Goal: Obtain resource: Obtain resource

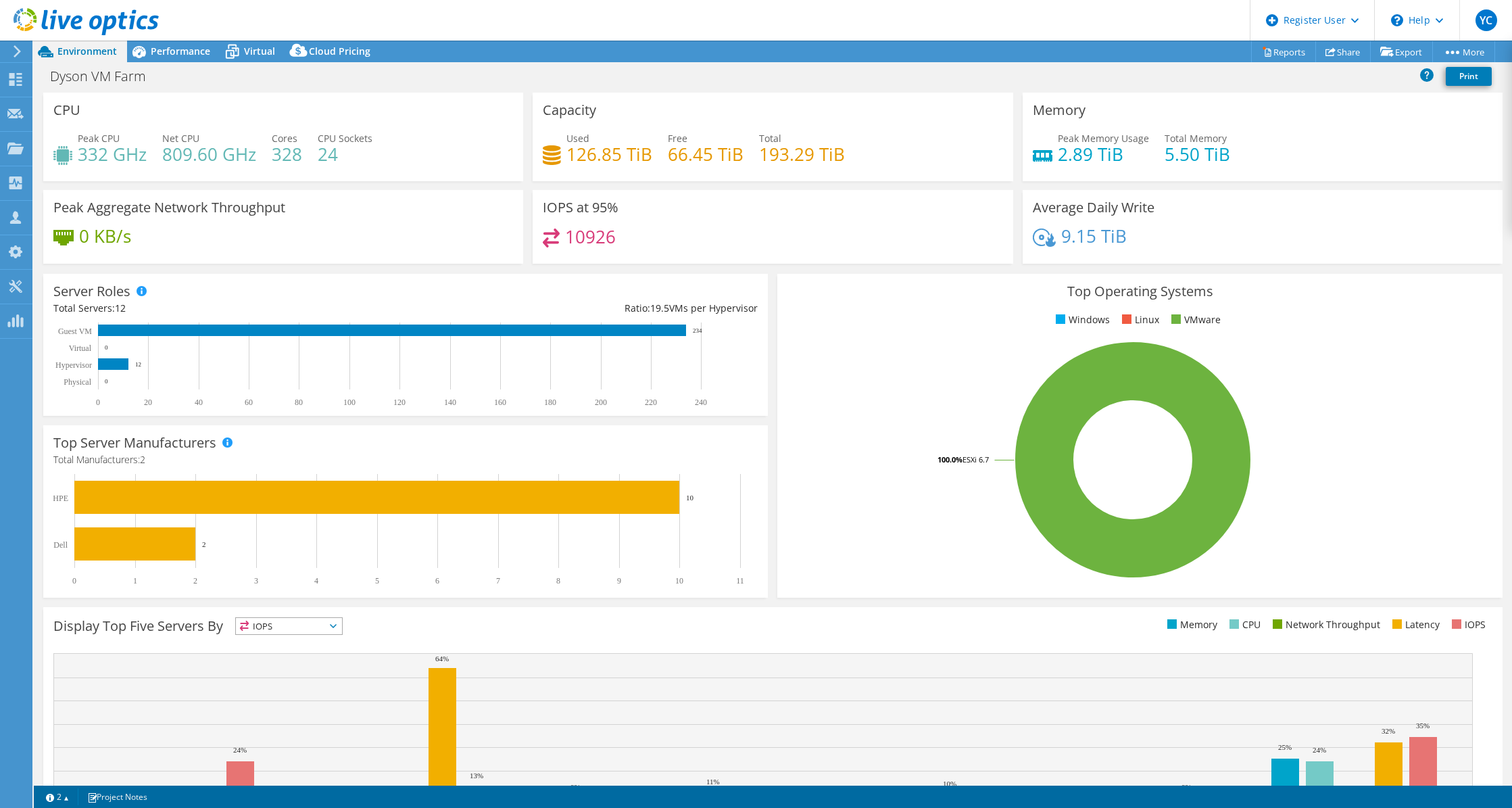
select select "USD"
click at [1274, 58] on link "Reports" at bounding box center [1284, 52] width 65 height 21
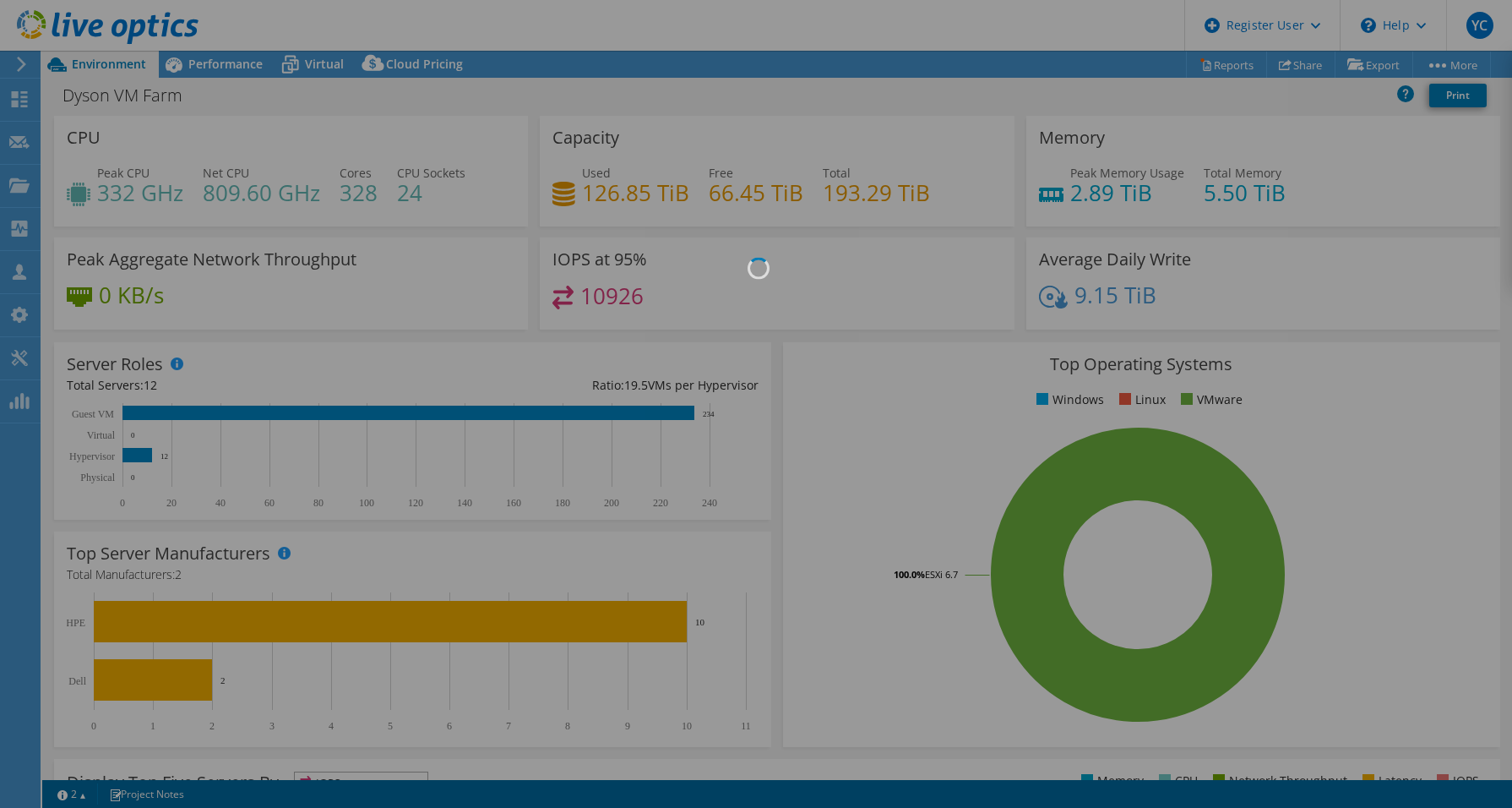
click at [565, 356] on div at bounding box center [756, 404] width 1512 height 808
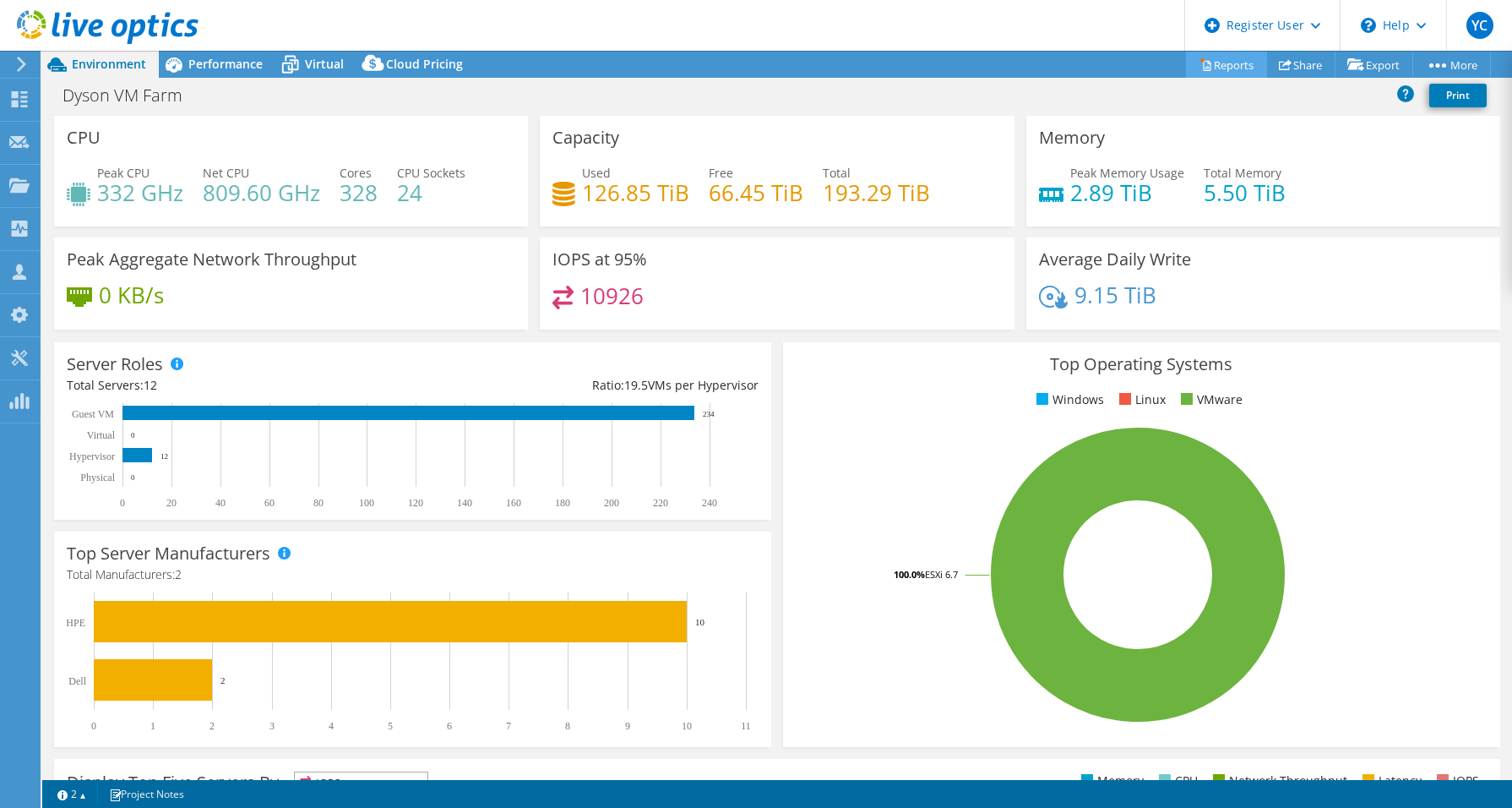
click at [1209, 73] on link "Reports" at bounding box center [1226, 65] width 81 height 26
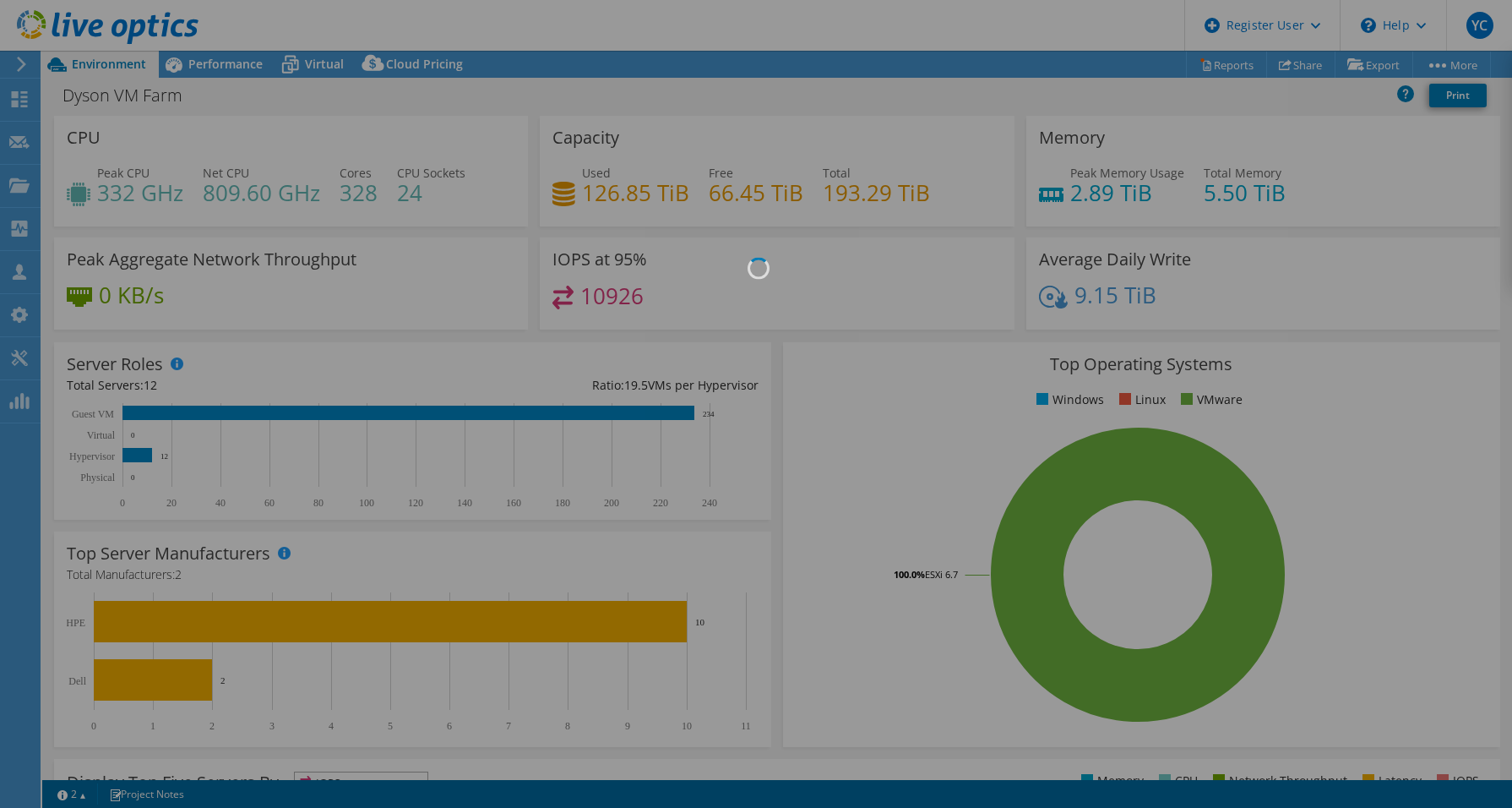
click at [1142, 256] on div at bounding box center [756, 404] width 1512 height 808
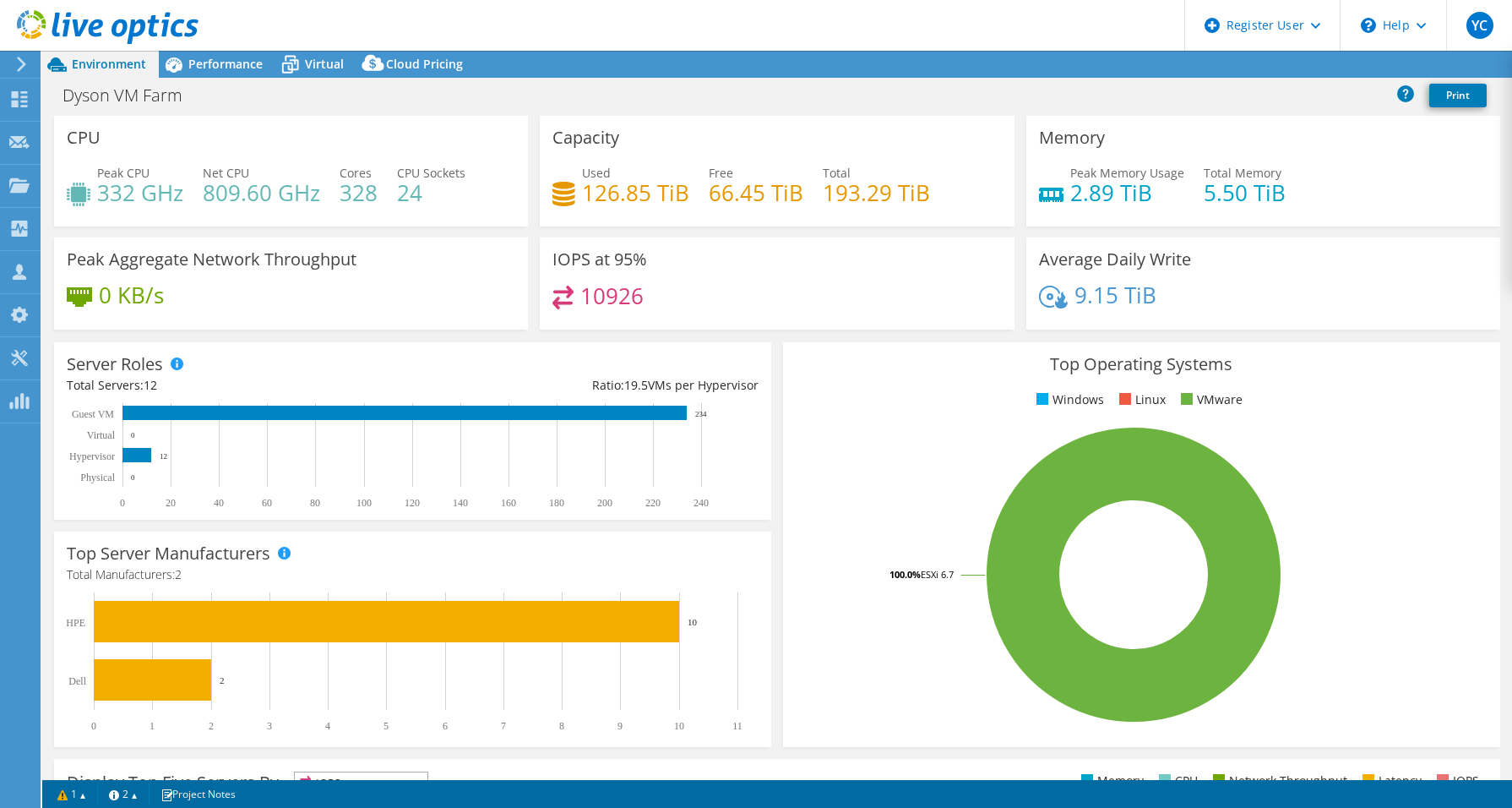
select select "USD"
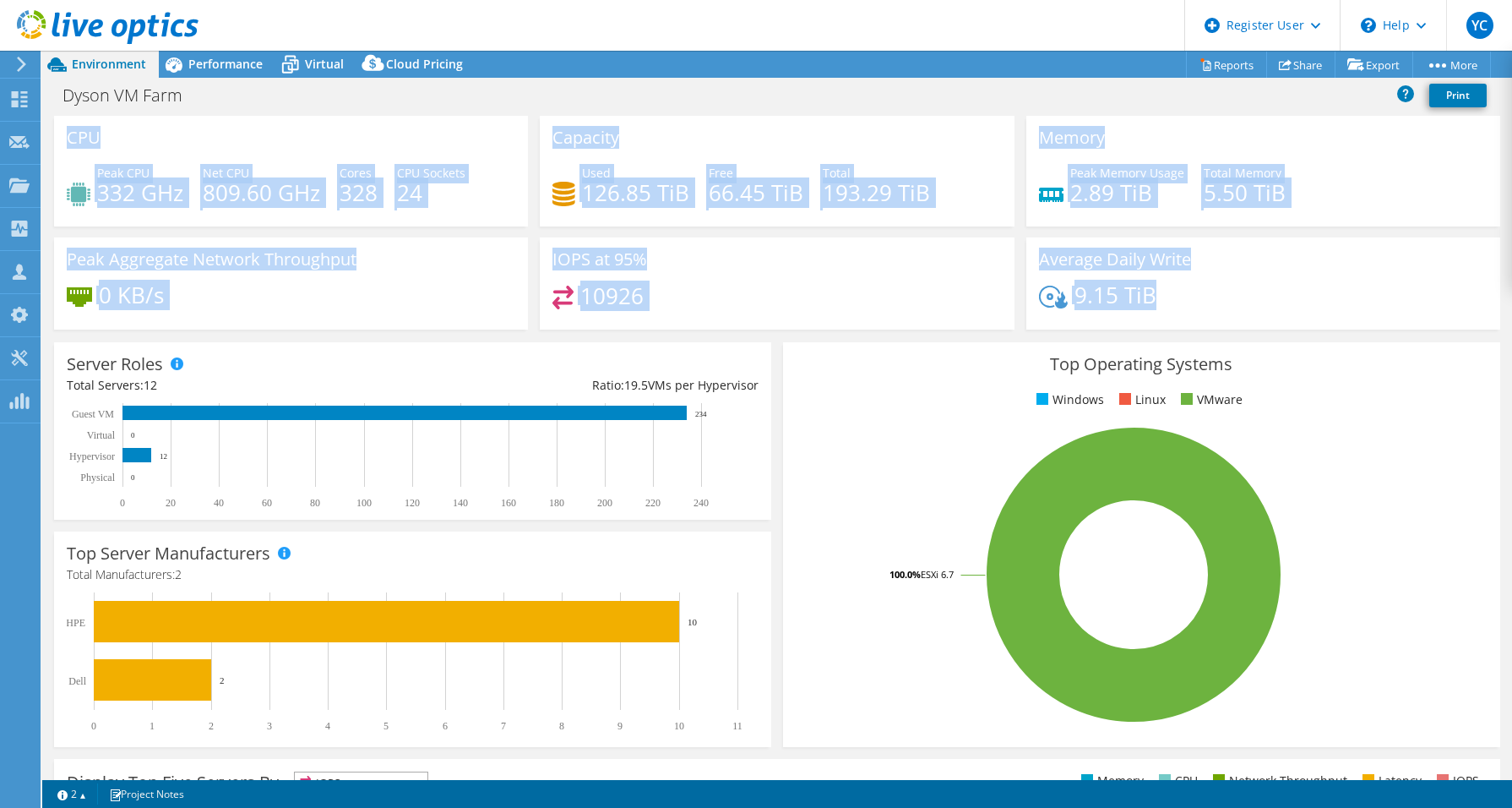
drag, startPoint x: 145, startPoint y: 143, endPoint x: 1192, endPoint y: 301, distance: 1058.9
click at [1192, 301] on div "CPU Peak CPU 332 GHz Net CPU 809.60 GHz Cores 328 CPU Sockets 24 Capacity Used …" at bounding box center [777, 228] width 1458 height 224
copy div "CPU Peak CPU 332 GHz Net CPU 809.60 GHz Cores 328 CPU Sockets 24 Capacity Used …"
click at [327, 208] on div "Peak CPU 332 GHz Net CPU 809.60 GHz Cores 328 CPU Sockets 24" at bounding box center [291, 191] width 449 height 55
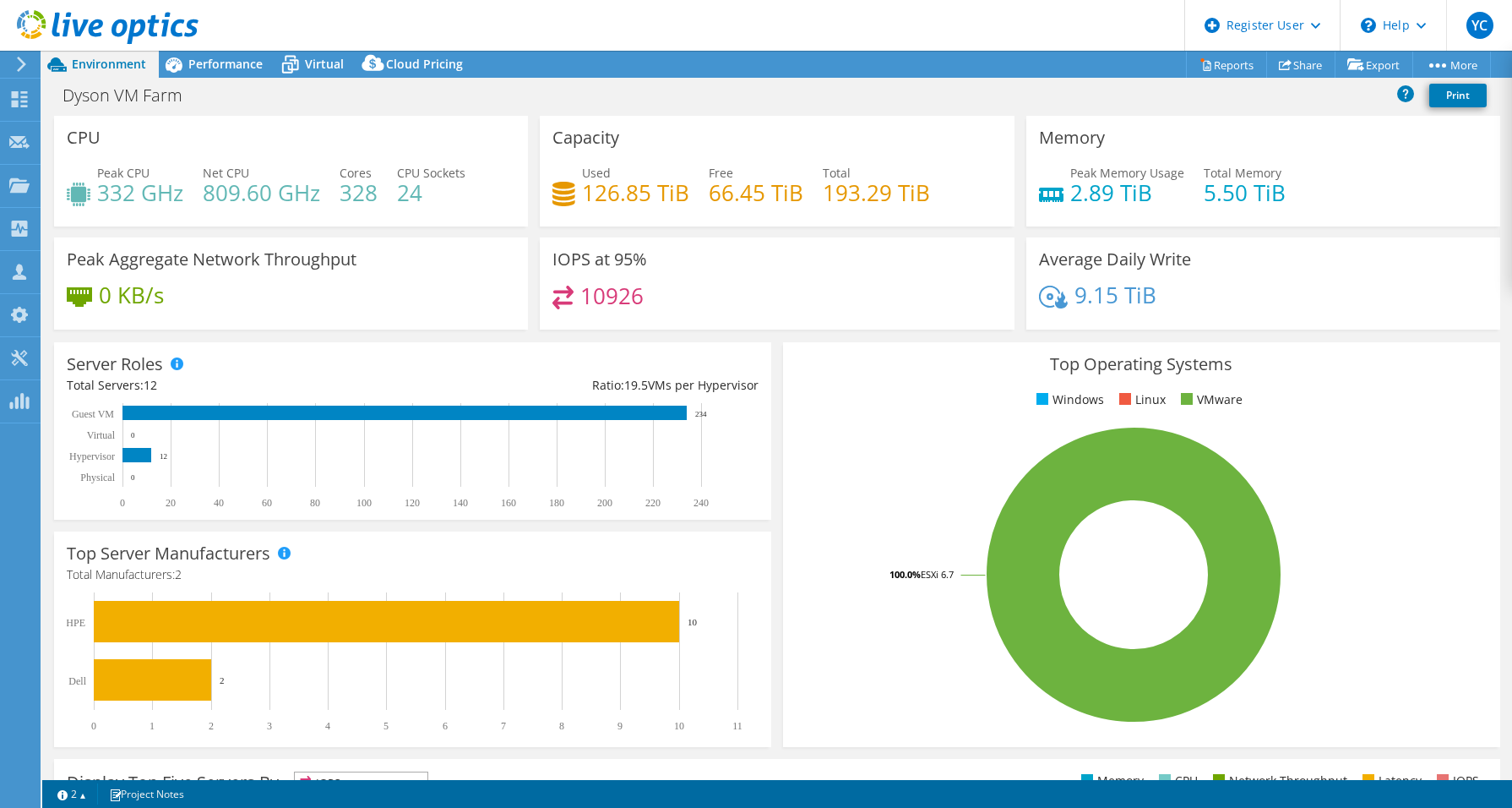
click at [414, 158] on div "CPU Peak CPU 332 GHz Net CPU 809.60 GHz Cores 328 CPU Sockets 24" at bounding box center [290, 171] width 474 height 110
click at [1216, 71] on link "Reports" at bounding box center [1226, 65] width 81 height 26
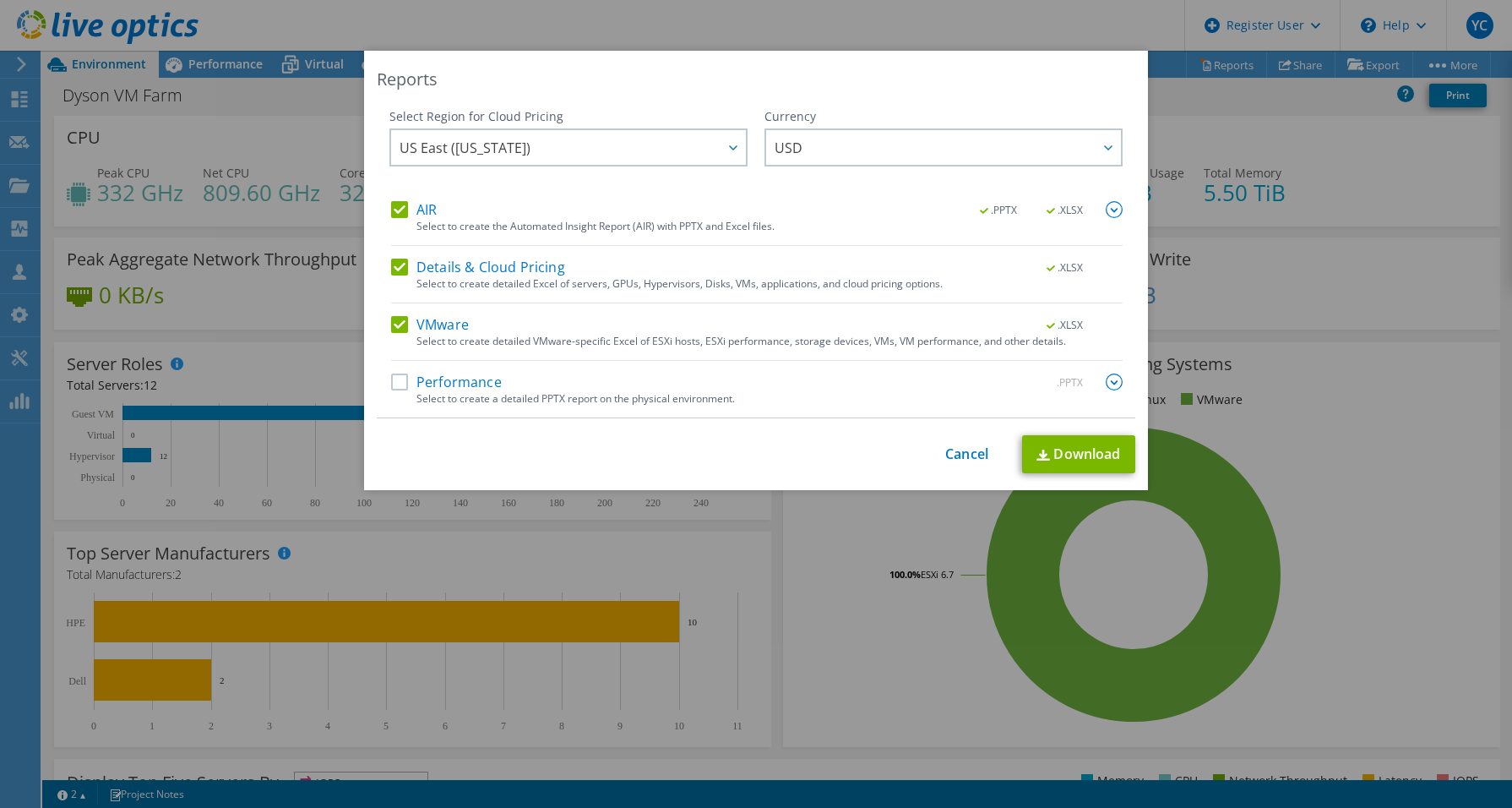
click at [403, 386] on label "Performance" at bounding box center [446, 382] width 110 height 17
click at [0, 0] on input "Performance" at bounding box center [0, 0] width 0 height 0
click at [1080, 445] on link "Download" at bounding box center [1078, 454] width 113 height 38
click at [965, 459] on link "Cancel" at bounding box center [967, 453] width 43 height 16
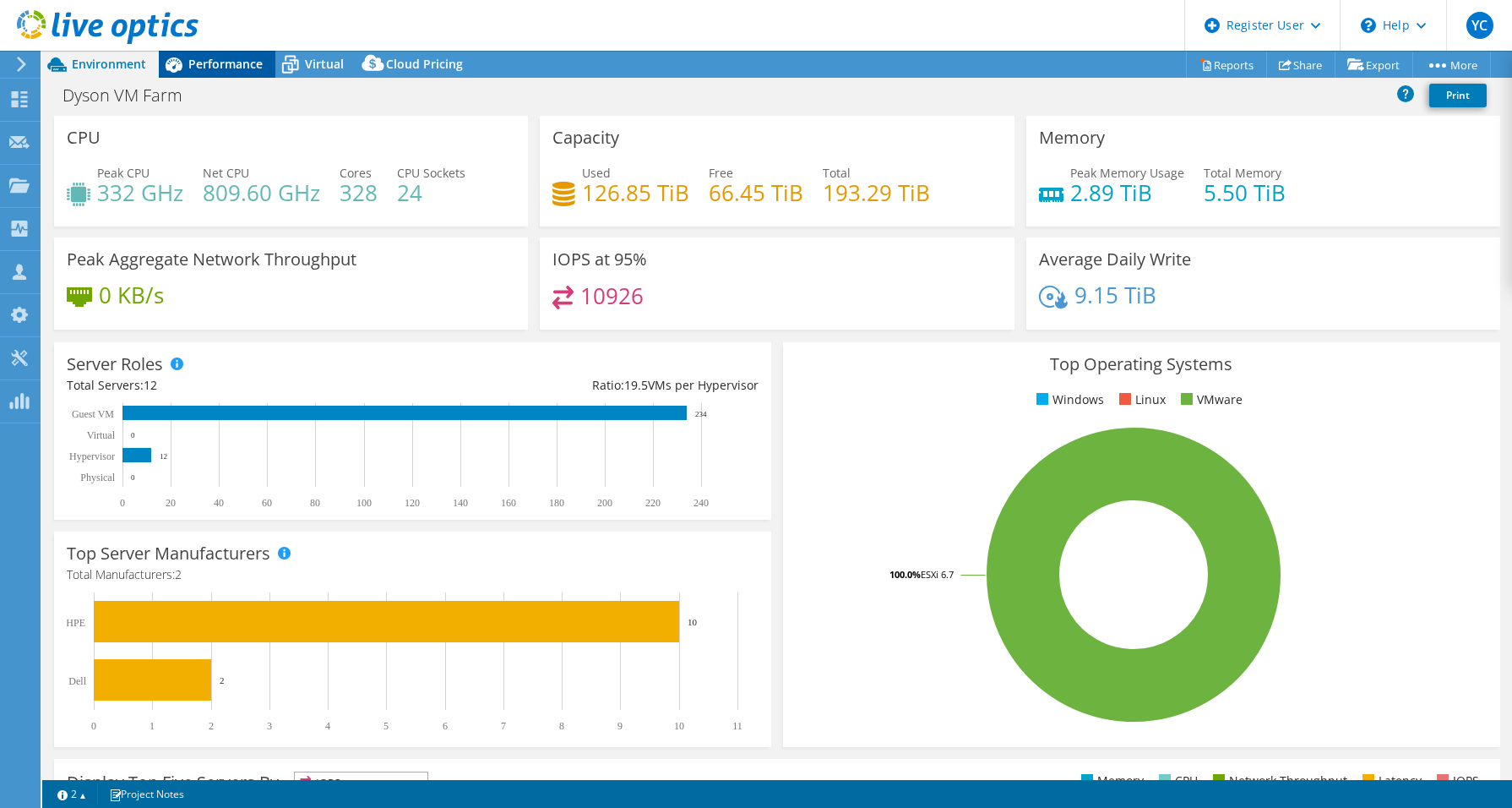
click at [211, 76] on div "Performance" at bounding box center [217, 64] width 117 height 27
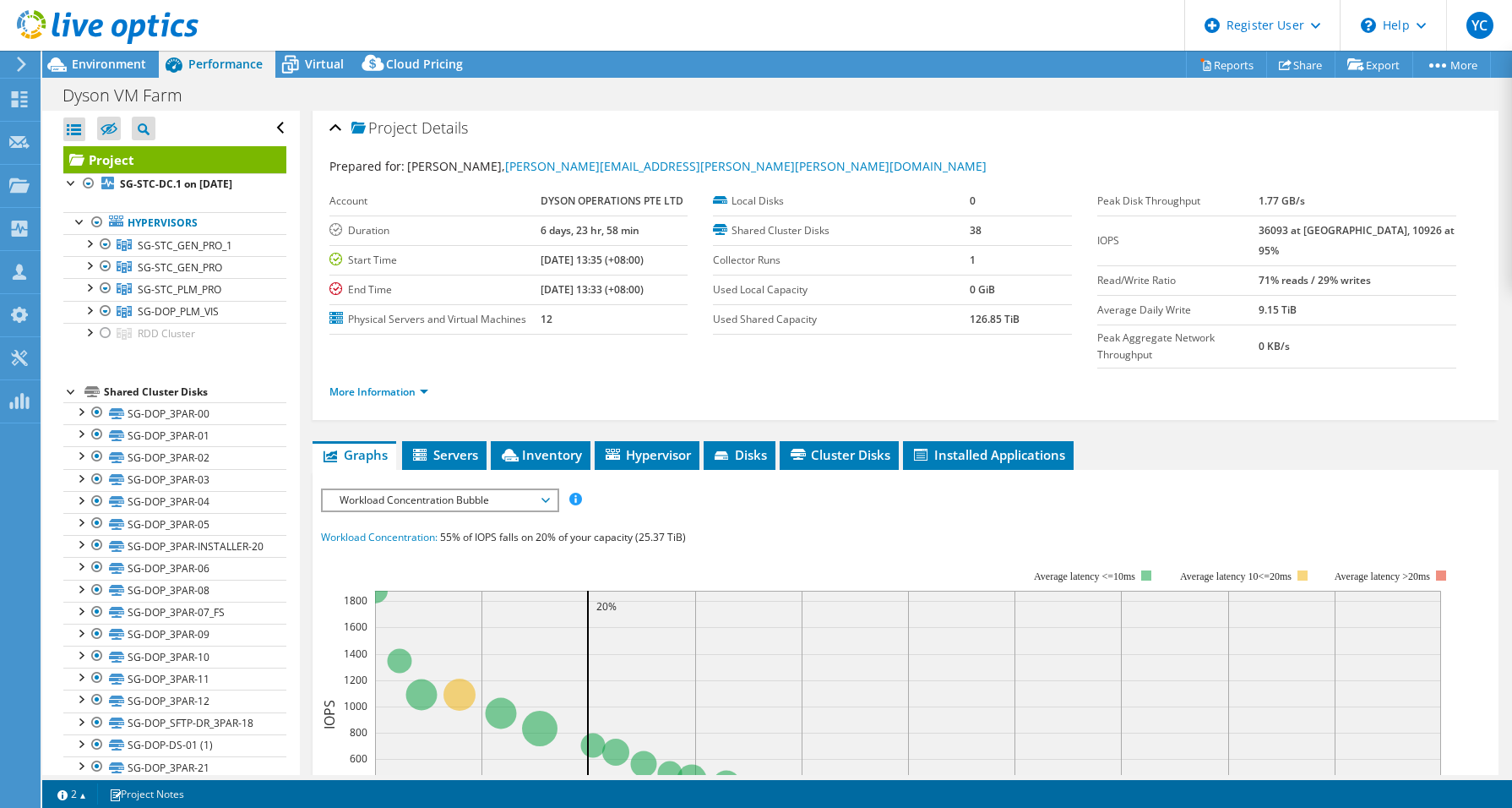
scroll to position [4, 0]
click at [454, 447] on span "Servers" at bounding box center [445, 455] width 68 height 17
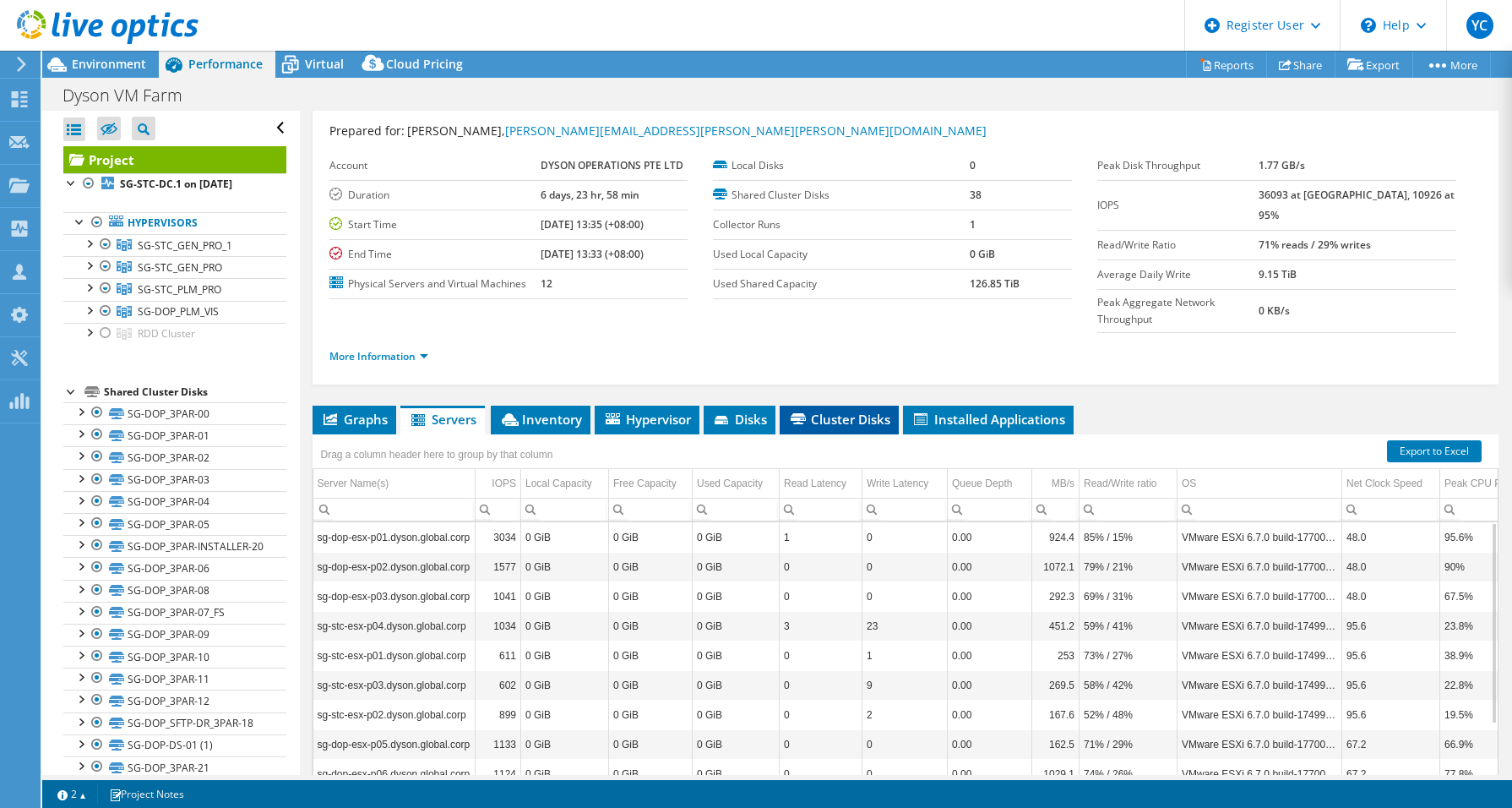
scroll to position [0, 0]
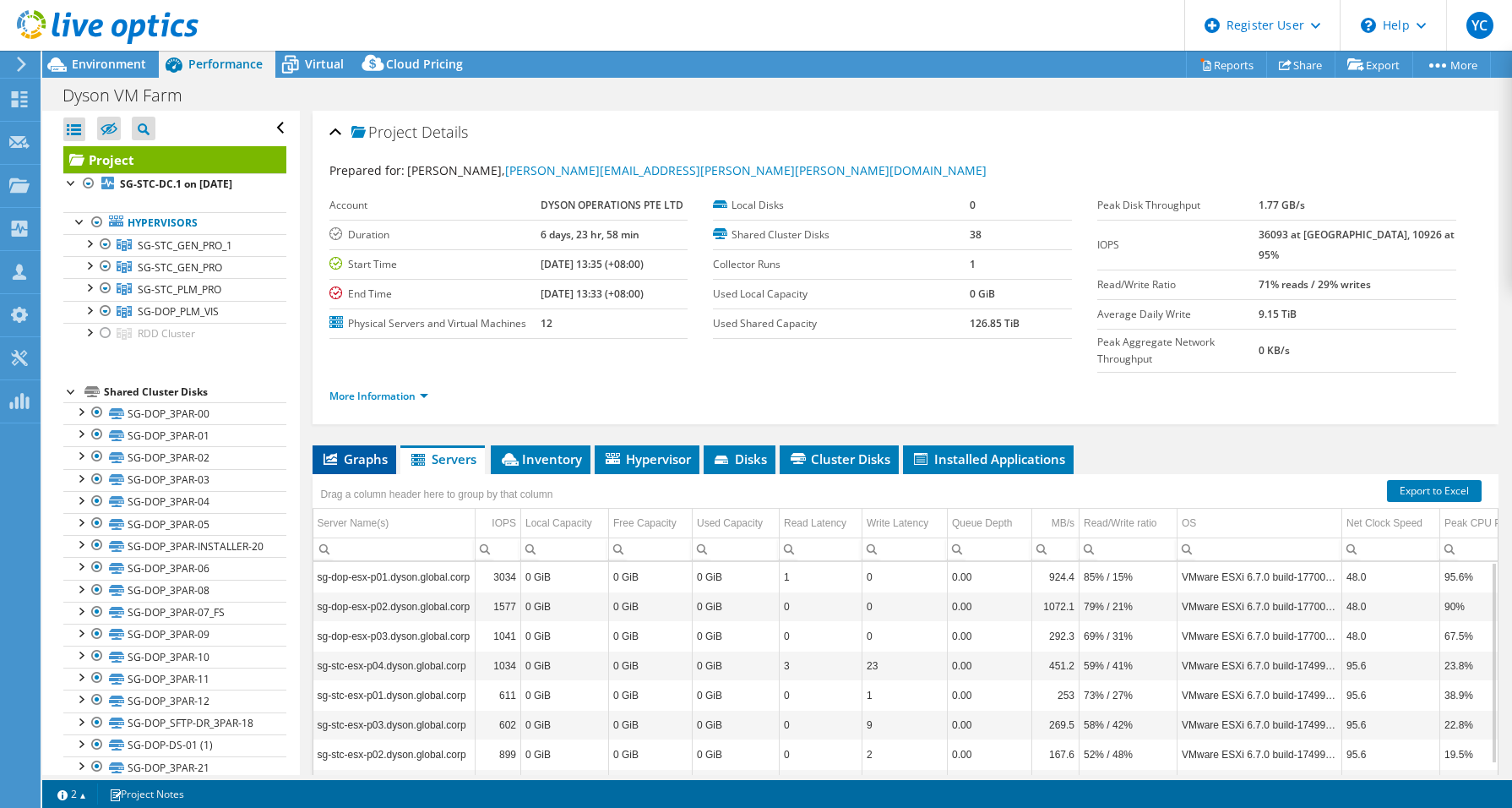
click at [370, 451] on span "Graphs" at bounding box center [354, 459] width 67 height 17
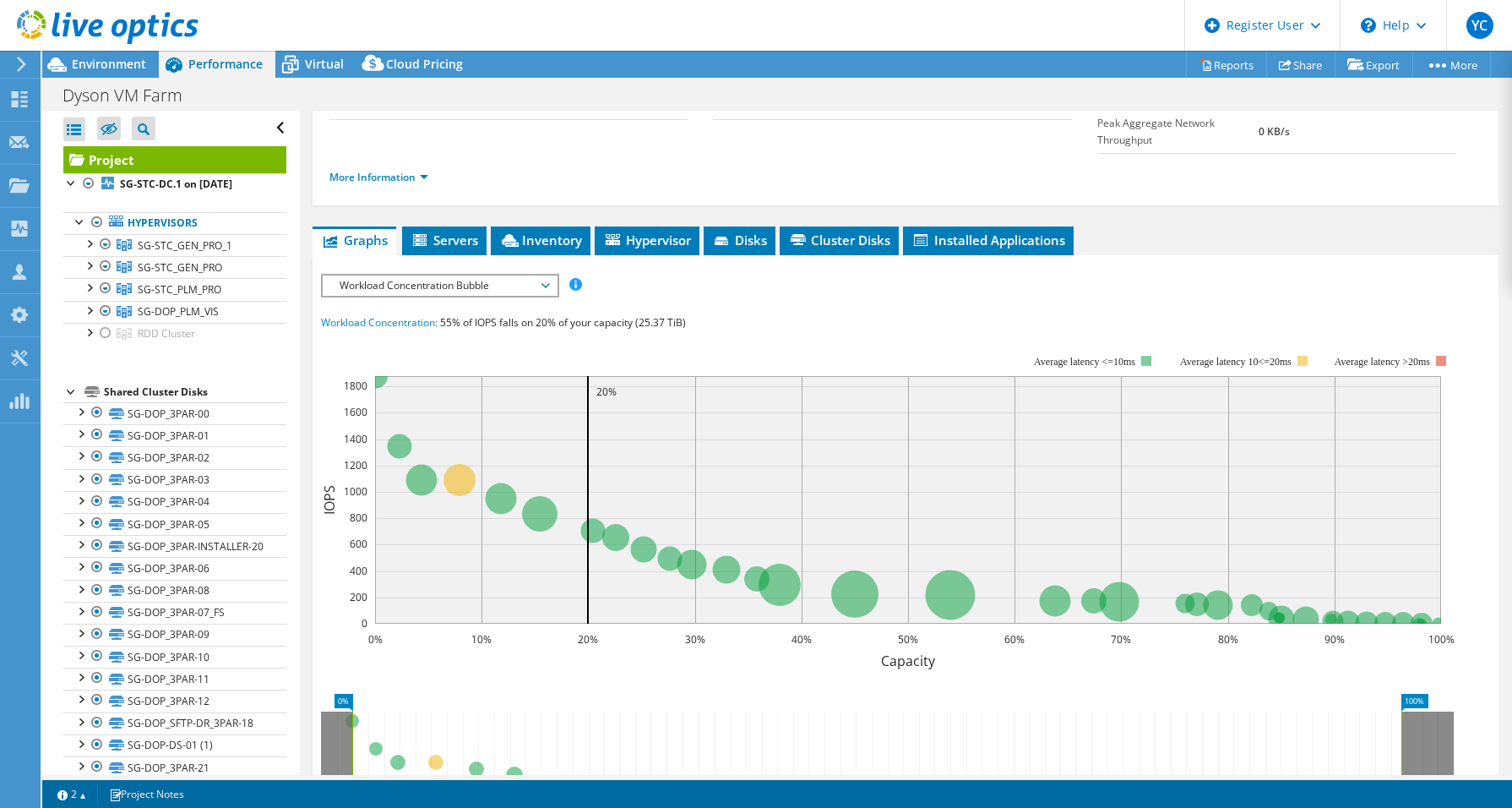
scroll to position [338, 0]
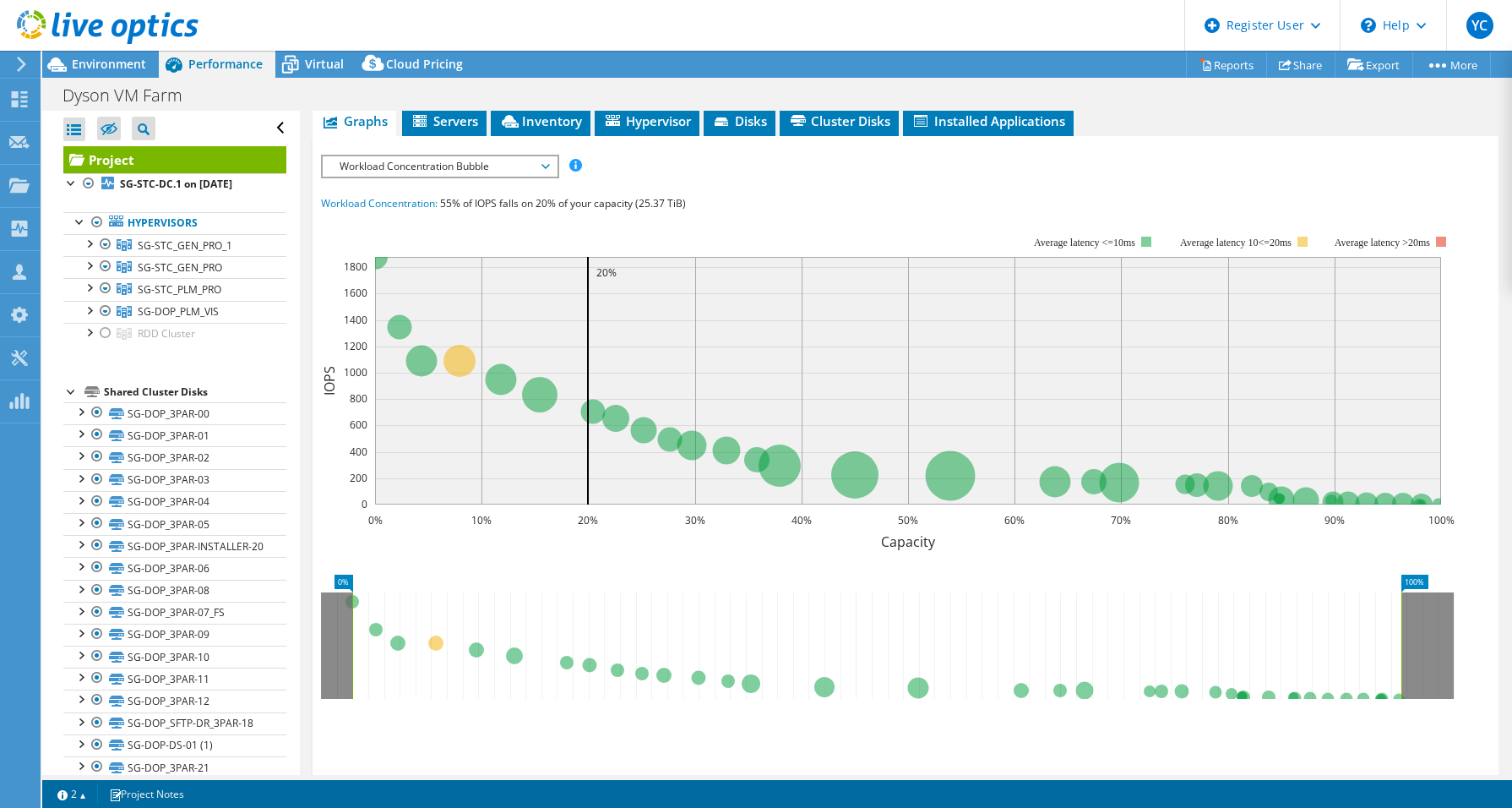
click at [476, 155] on div "IOPS Disk Throughput IO Size Latency Queue Depth CPU Percentage Memory Page Fau…" at bounding box center [906, 467] width 1170 height 625
click at [476, 157] on span "Workload Concentration Bubble" at bounding box center [439, 167] width 217 height 21
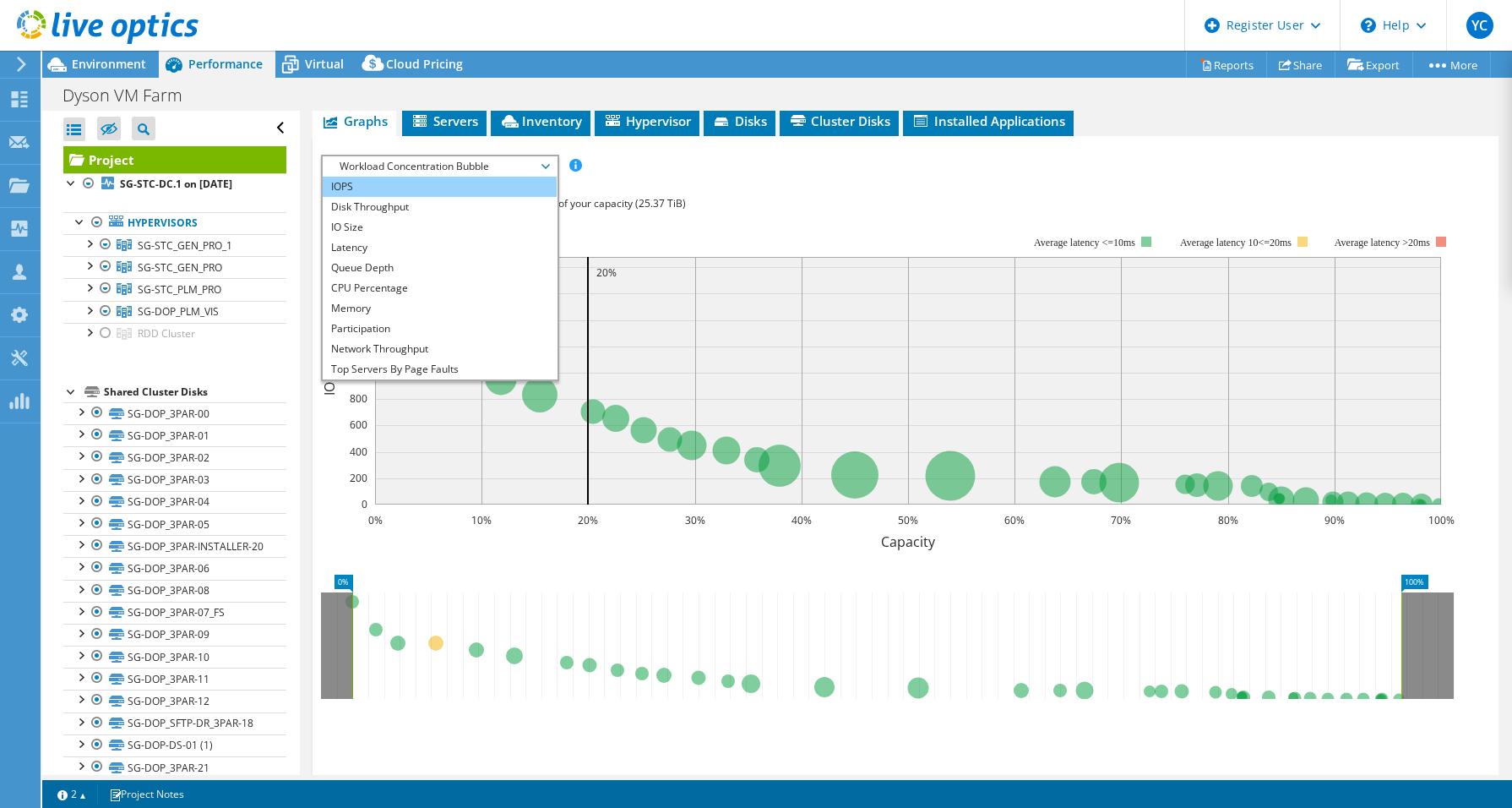
click at [410, 176] on li "IOPS" at bounding box center [439, 187] width 234 height 21
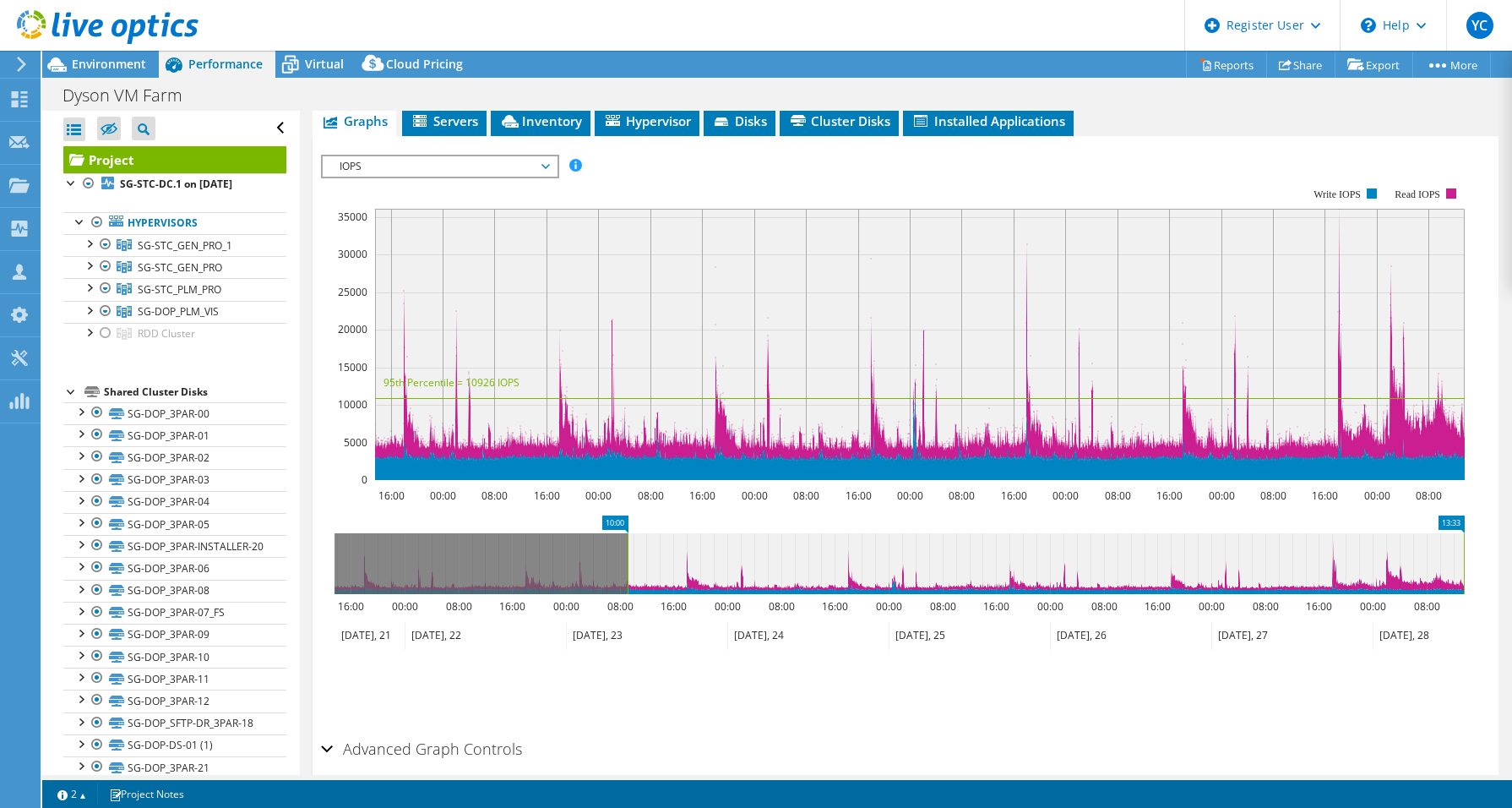
drag, startPoint x: 346, startPoint y: 485, endPoint x: 639, endPoint y: 499, distance: 293.3
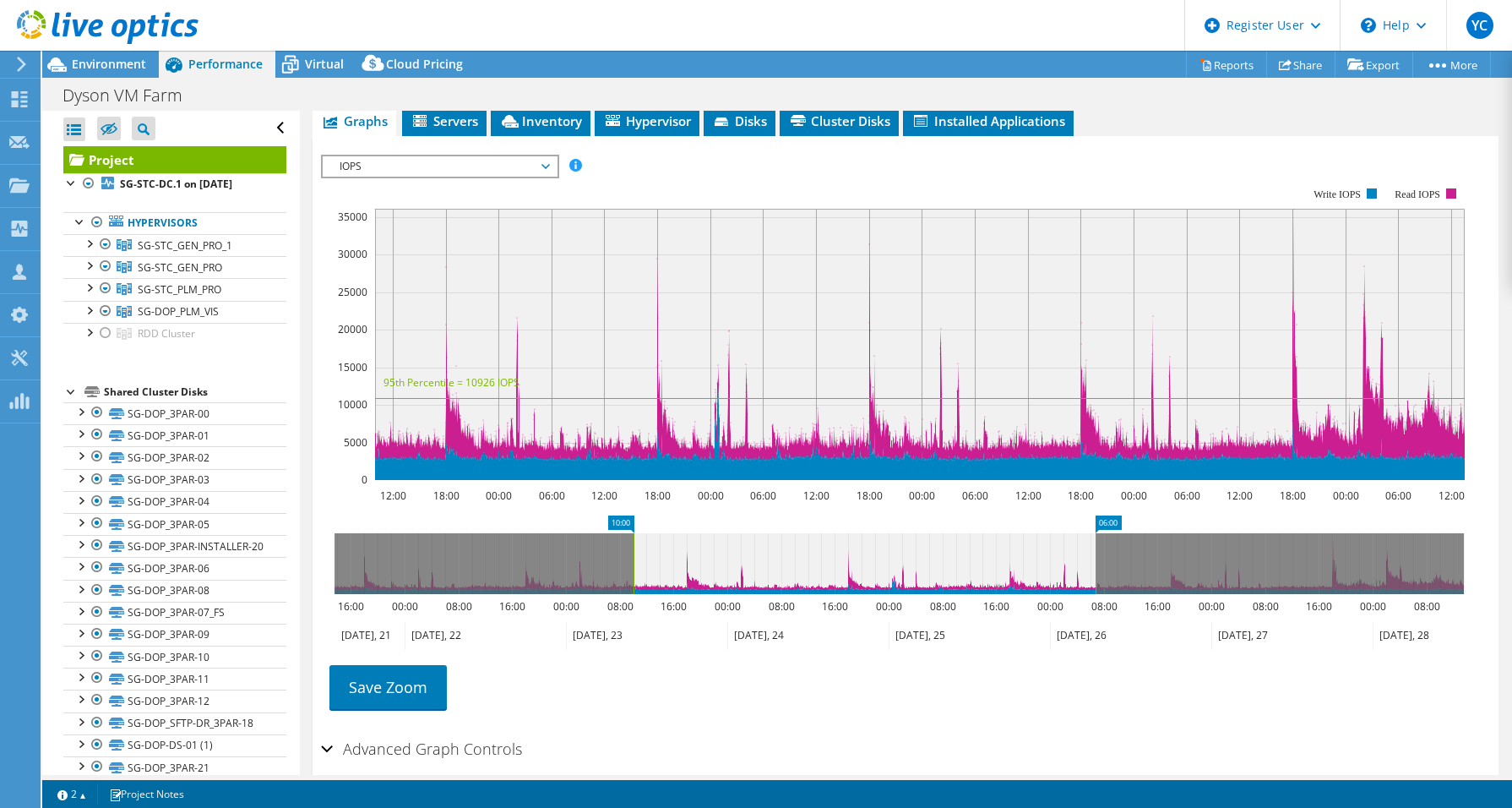
drag, startPoint x: 1454, startPoint y: 488, endPoint x: 1079, endPoint y: 498, distance: 375.1
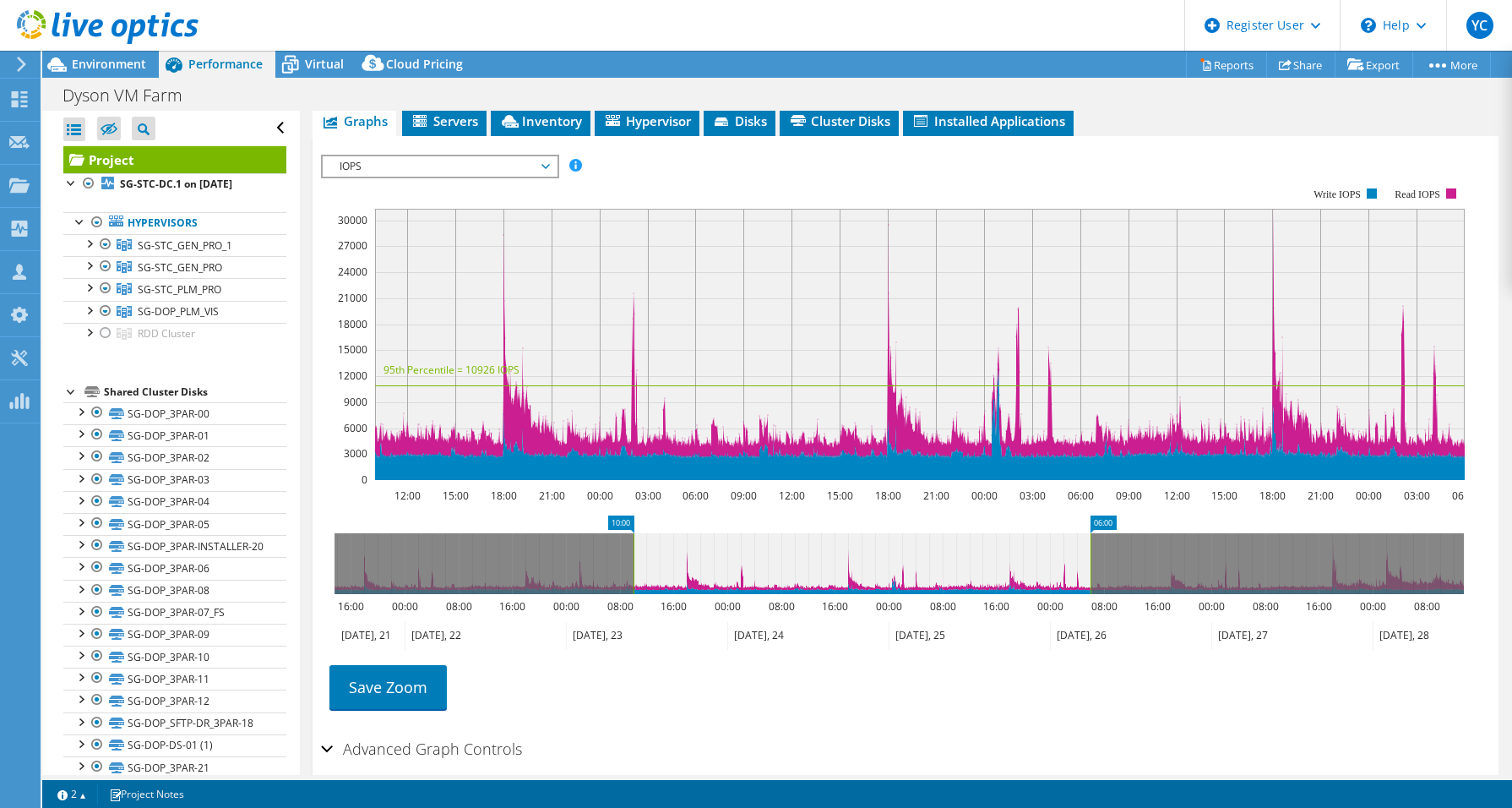
scroll to position [169, 0]
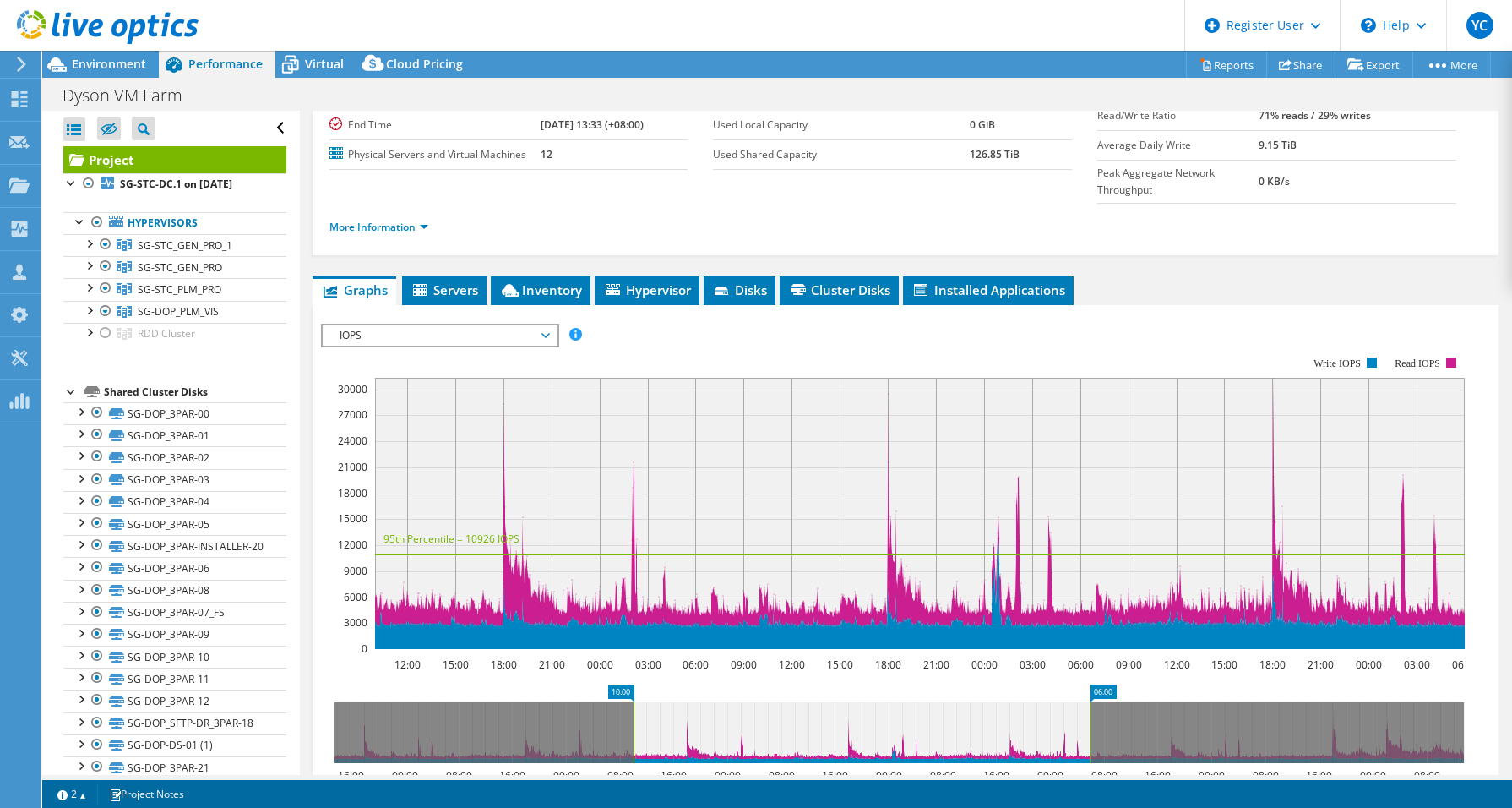
click at [892, 519] on rect at bounding box center [920, 514] width 1090 height 272
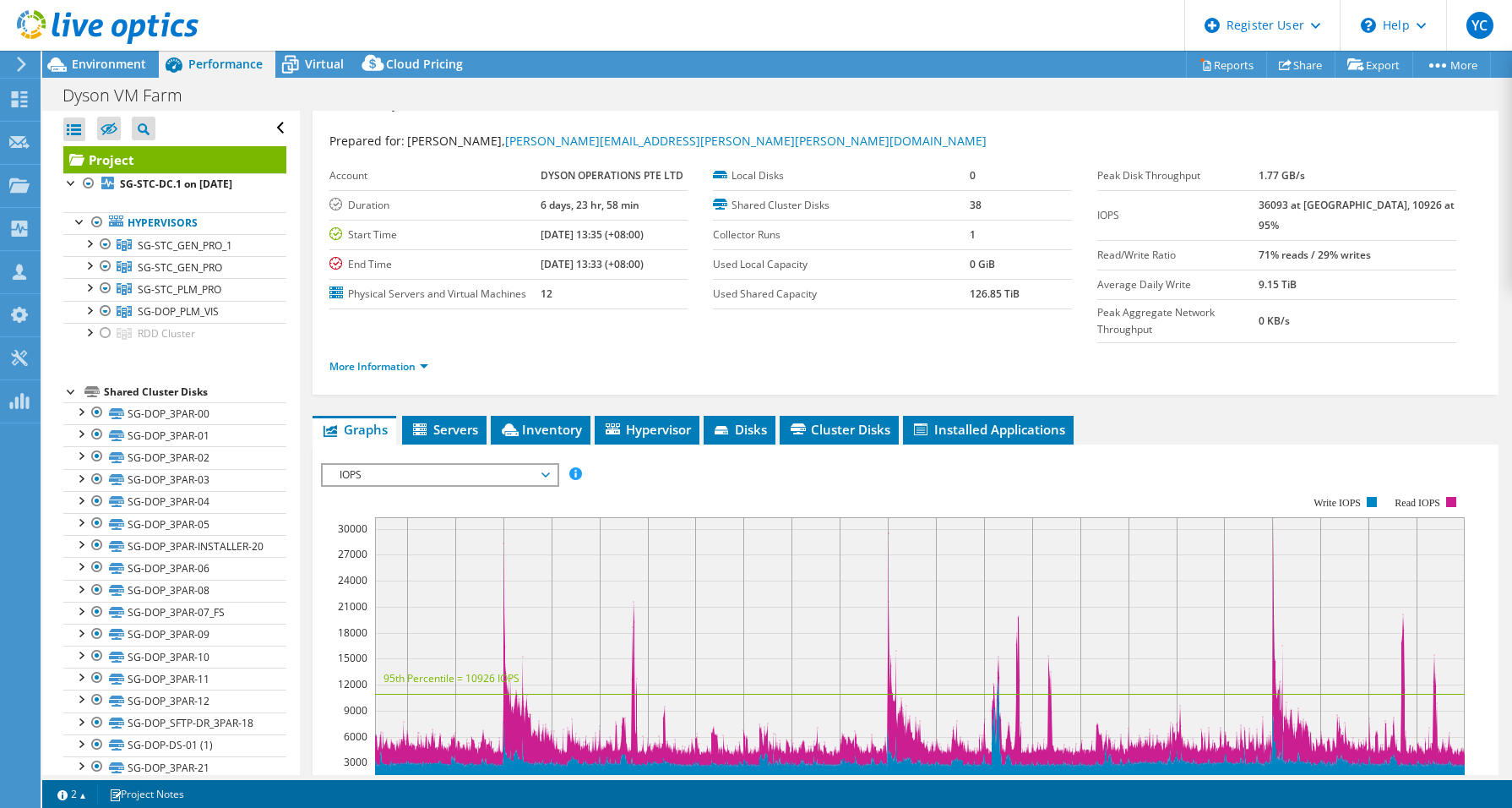
scroll to position [0, 0]
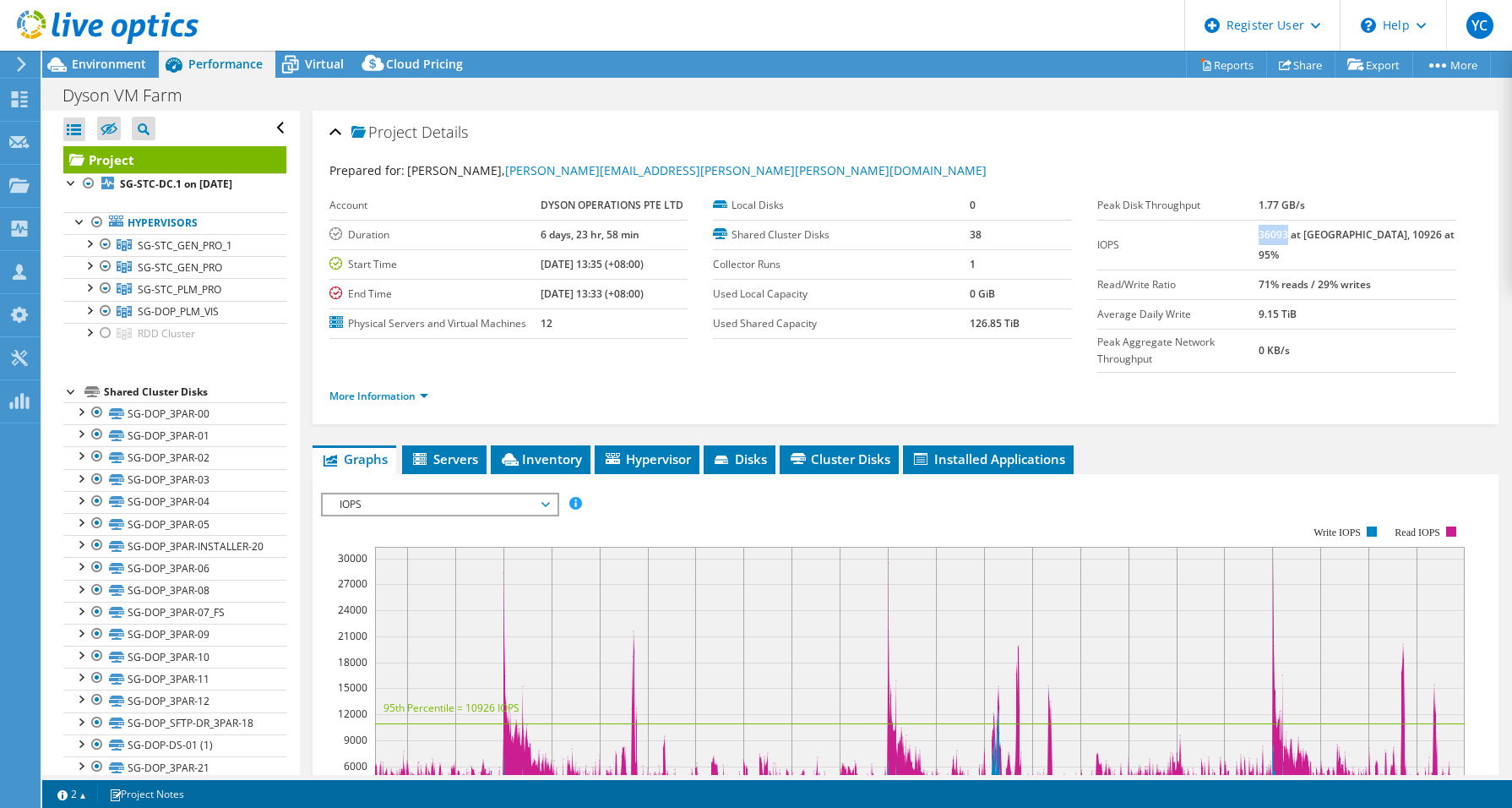
drag, startPoint x: 1291, startPoint y: 230, endPoint x: 1318, endPoint y: 237, distance: 27.9
click at [1318, 237] on b "36093 at [GEOGRAPHIC_DATA], 10926 at 95%" at bounding box center [1356, 244] width 196 height 35
drag, startPoint x: 1318, startPoint y: 237, endPoint x: 1306, endPoint y: 277, distance: 41.8
click at [1306, 277] on td "71% reads / 29% writes" at bounding box center [1357, 284] width 198 height 29
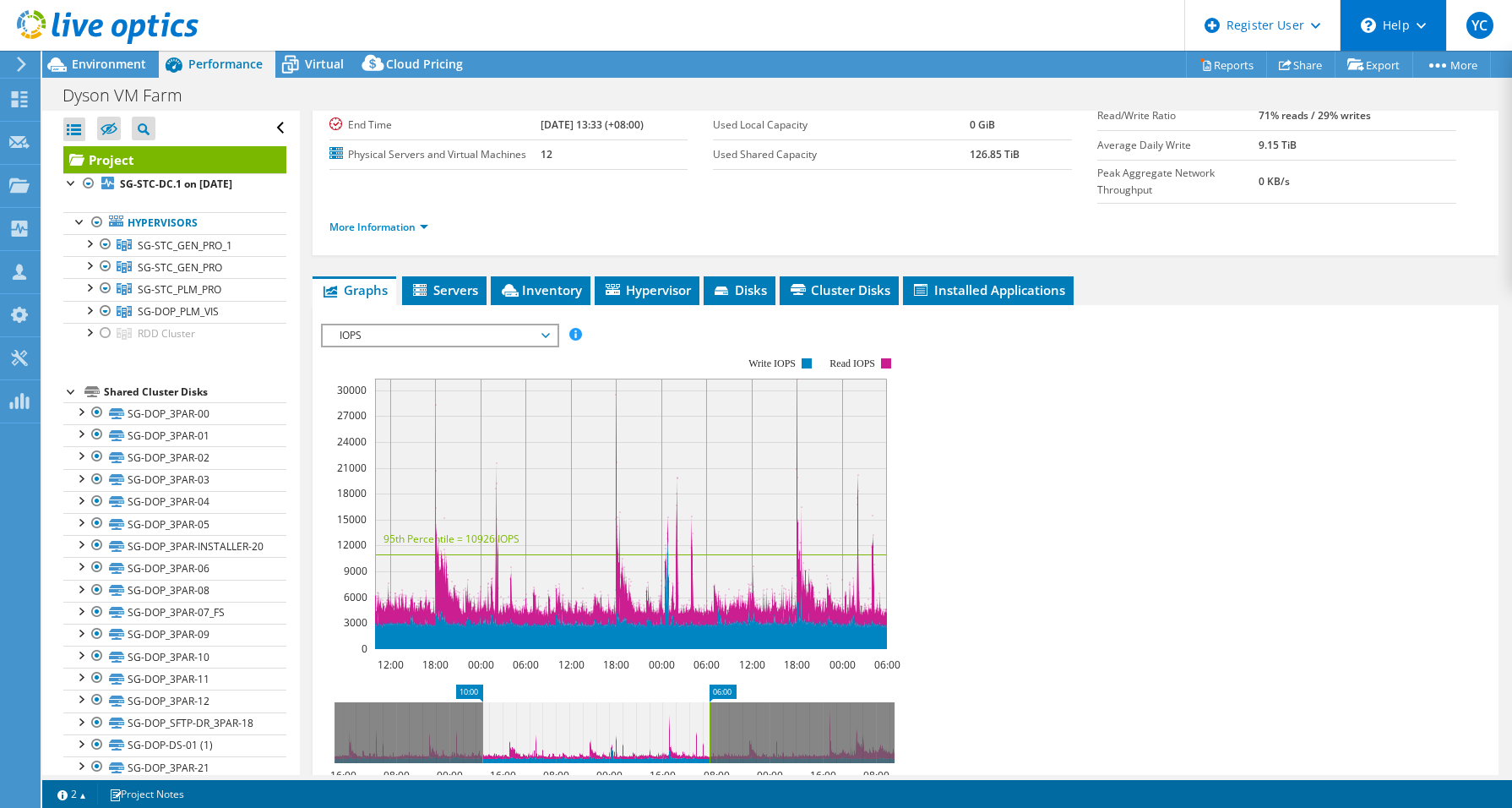
scroll to position [169, 0]
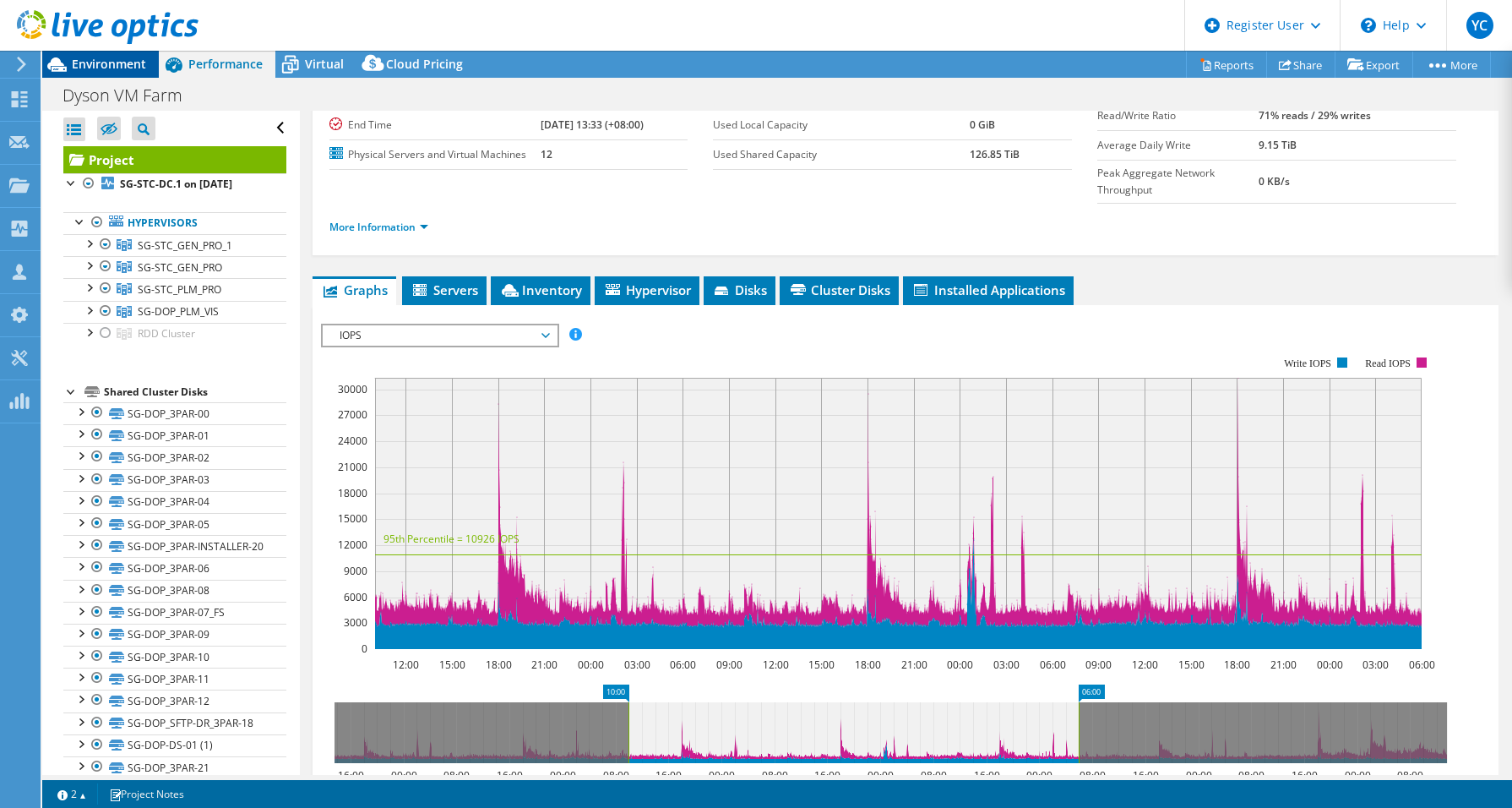
click at [109, 62] on span "Environment" at bounding box center [108, 63] width 74 height 16
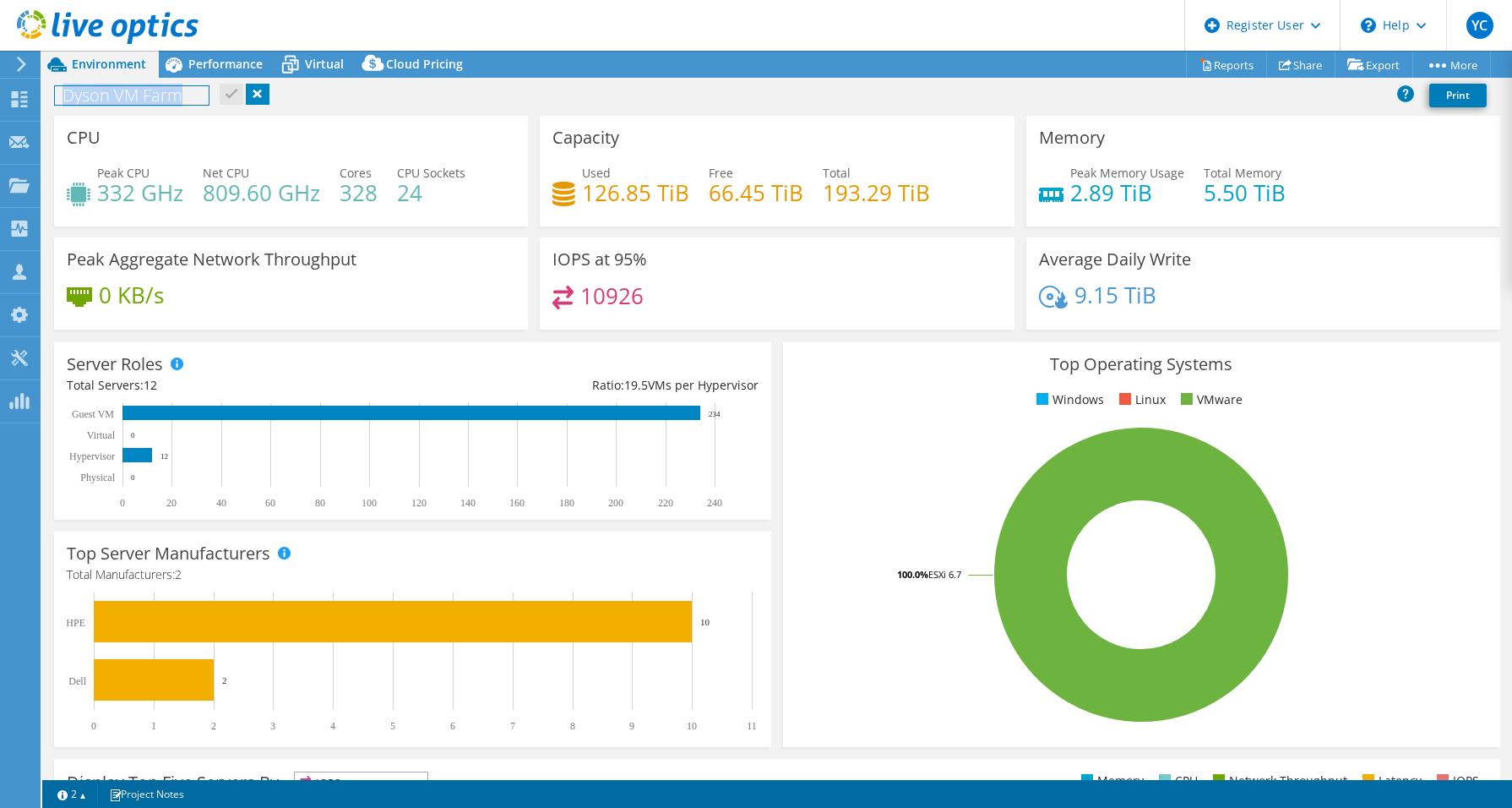
drag, startPoint x: 175, startPoint y: 93, endPoint x: 104, endPoint y: 77, distance: 72.8
click at [64, 93] on h1 "Dyson VM Farm" at bounding box center [131, 95] width 154 height 19
copy h1 "Dyson VM Farm"
click at [207, 58] on span "Performance" at bounding box center [225, 63] width 74 height 16
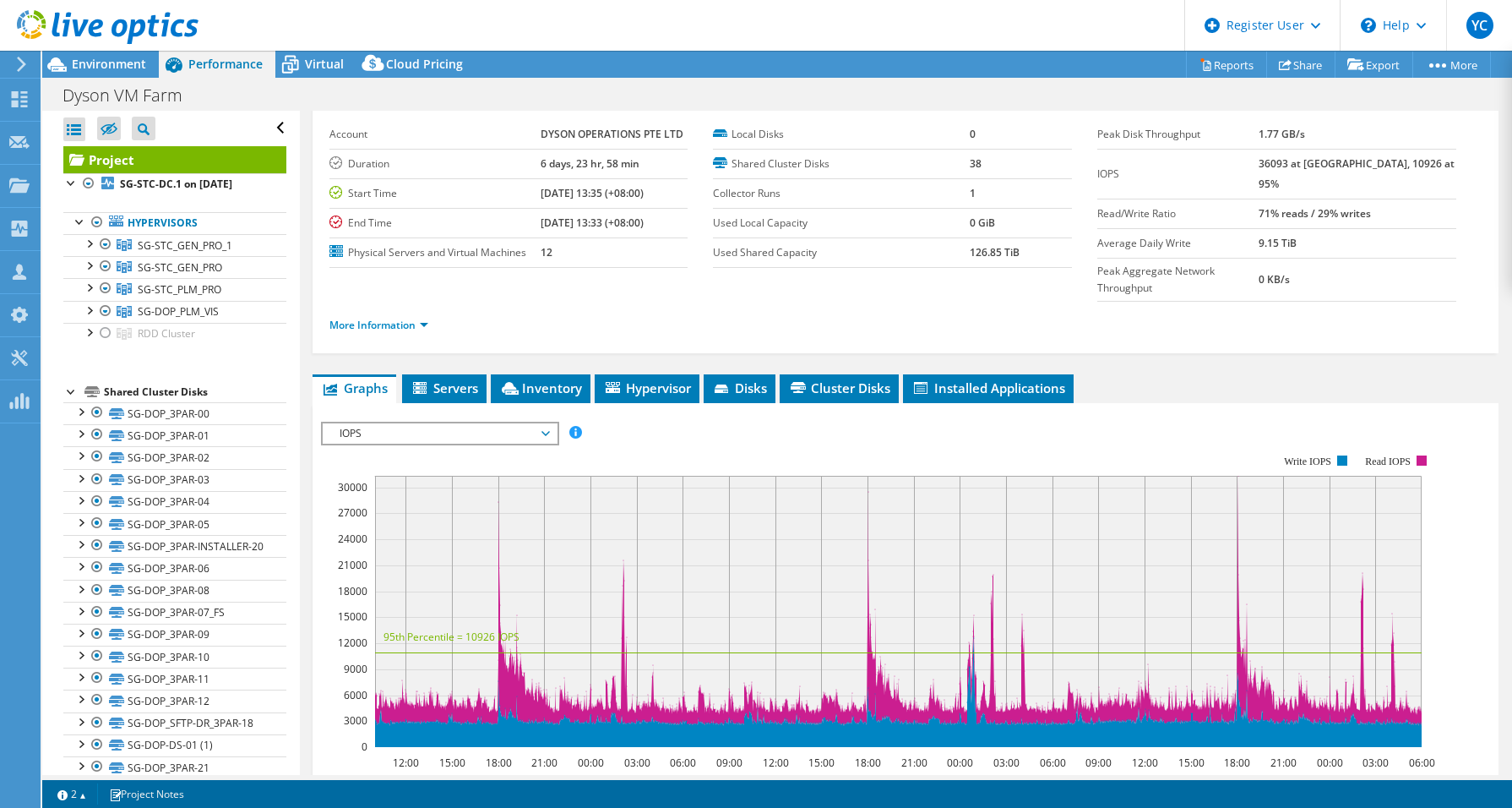
scroll to position [0, 0]
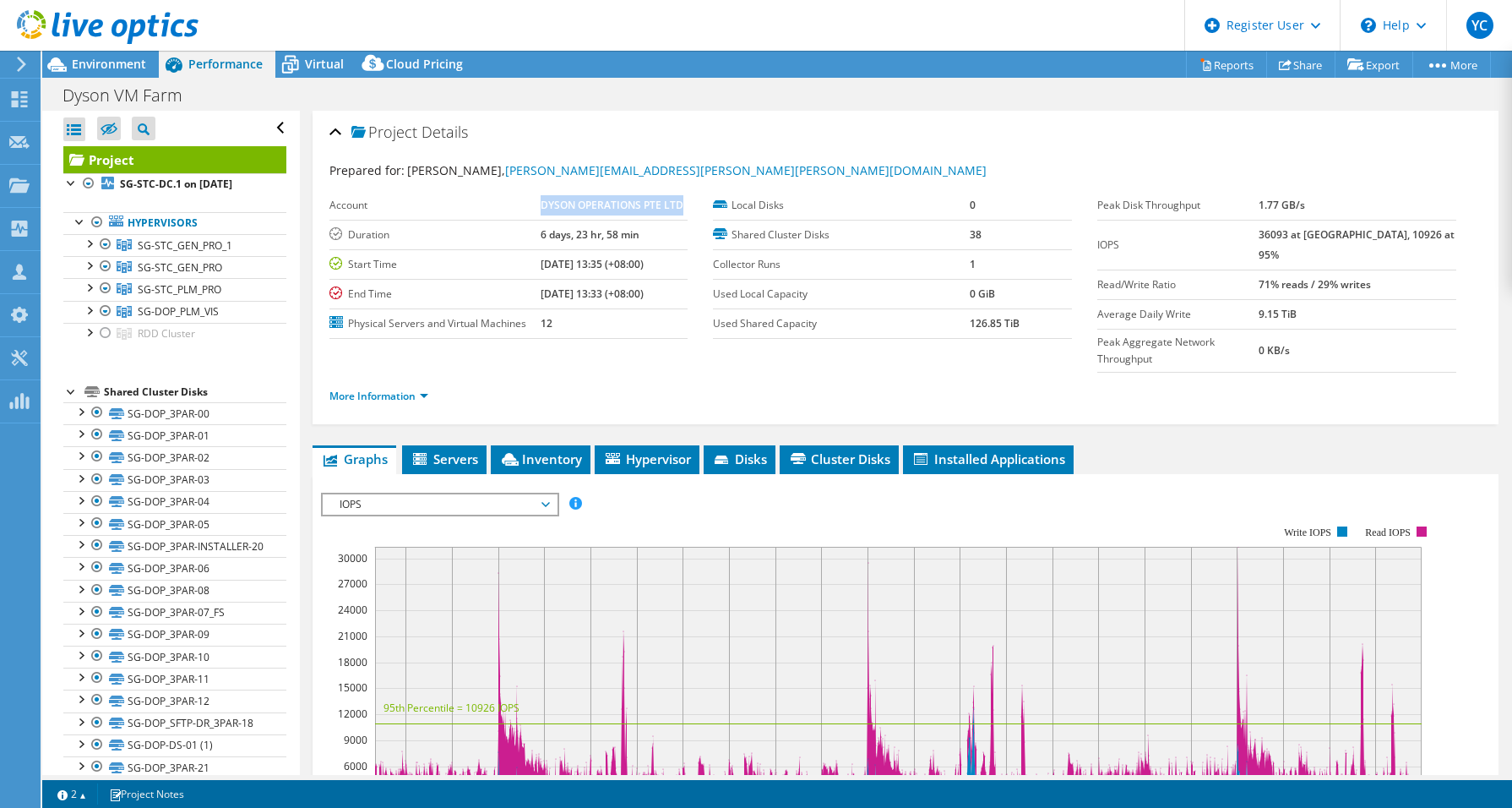
drag, startPoint x: 535, startPoint y: 207, endPoint x: 682, endPoint y: 206, distance: 147.0
click at [682, 206] on tr "Account DYSON OPERATIONS PTE LTD" at bounding box center [509, 206] width 359 height 29
copy tr "DYSON OPERATIONS PTE LTD"
click at [83, 67] on span "Environment" at bounding box center [108, 63] width 74 height 16
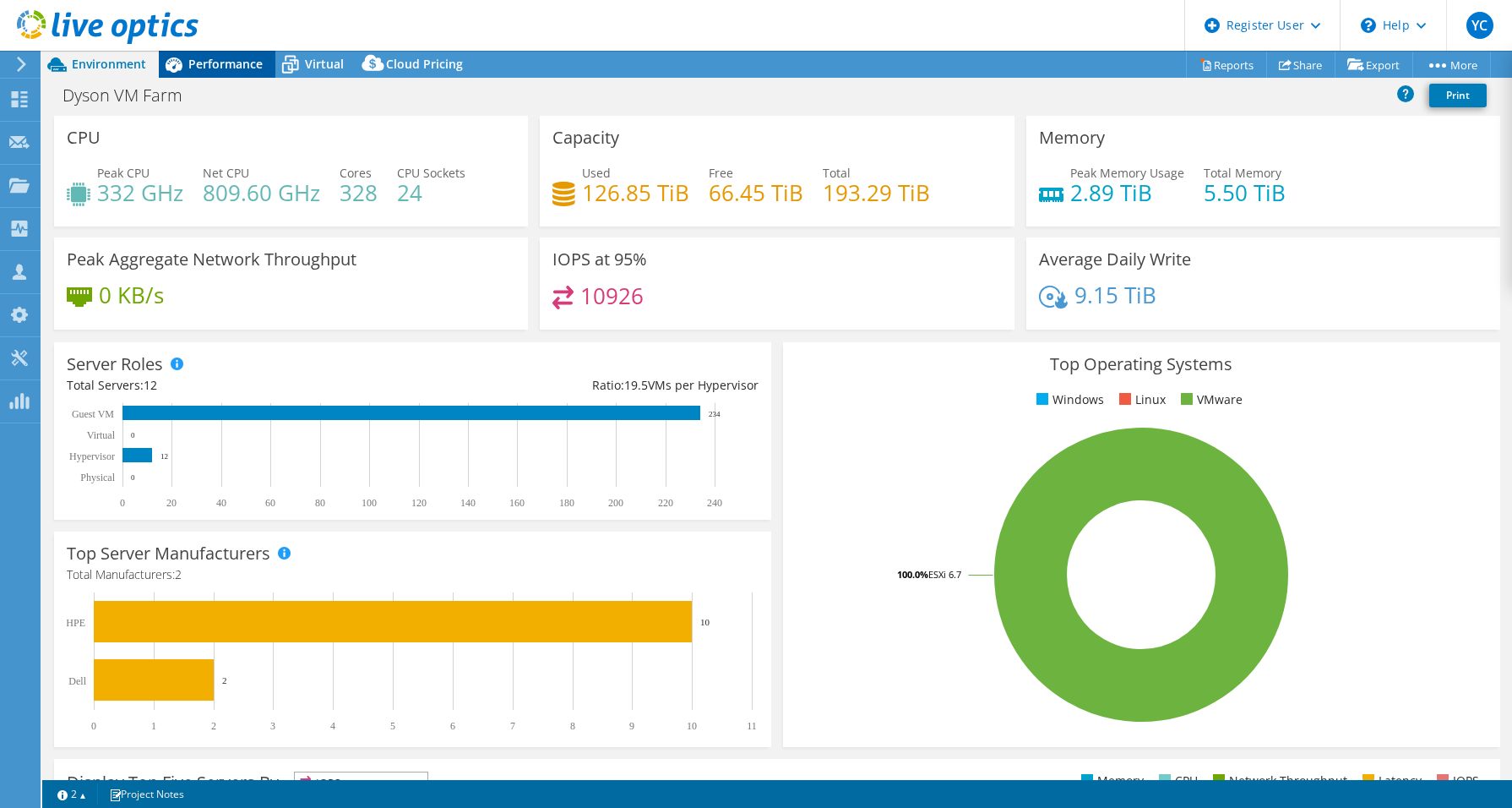
click at [197, 69] on span "Performance" at bounding box center [225, 63] width 74 height 16
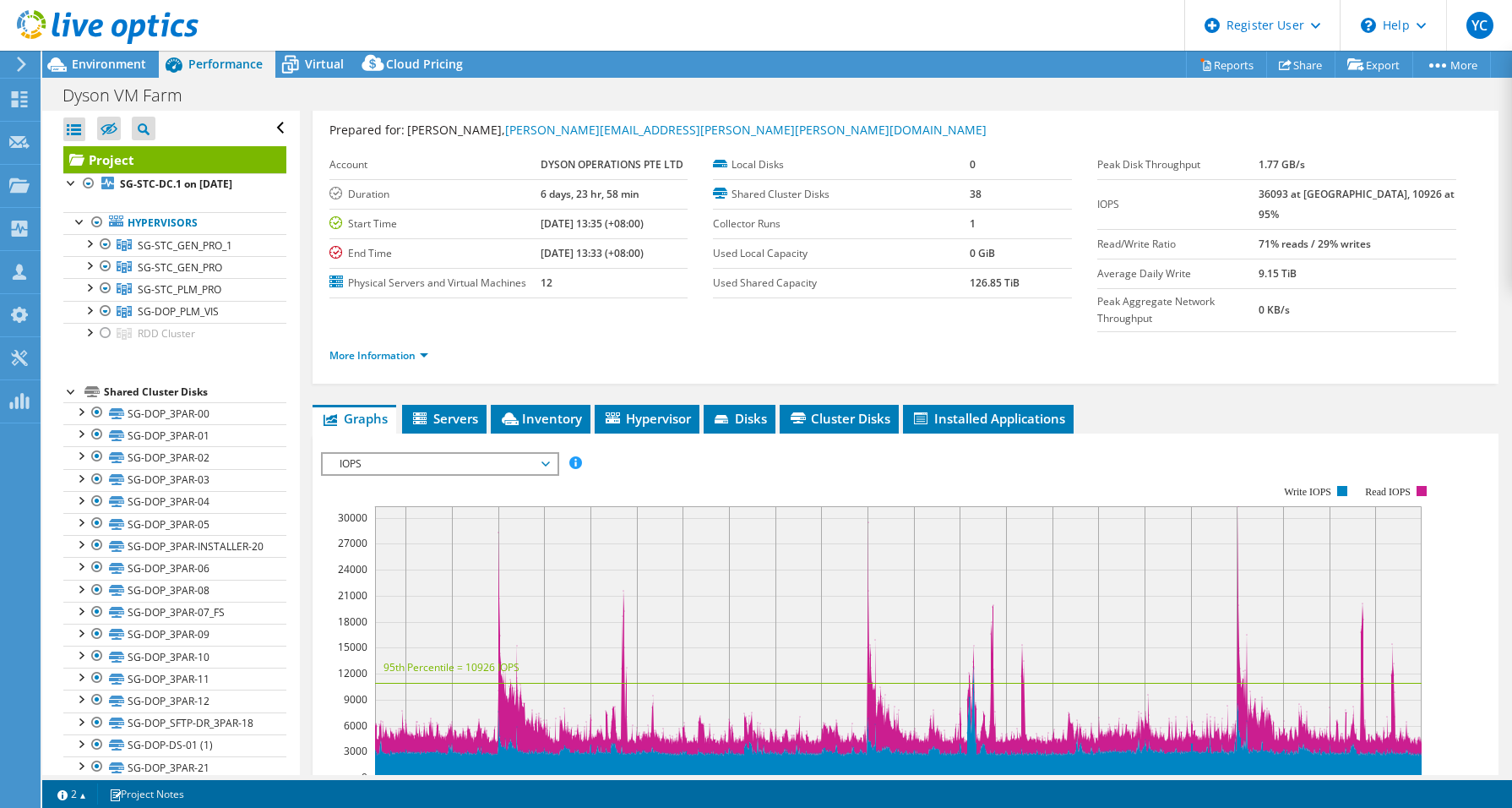
scroll to position [40, 0]
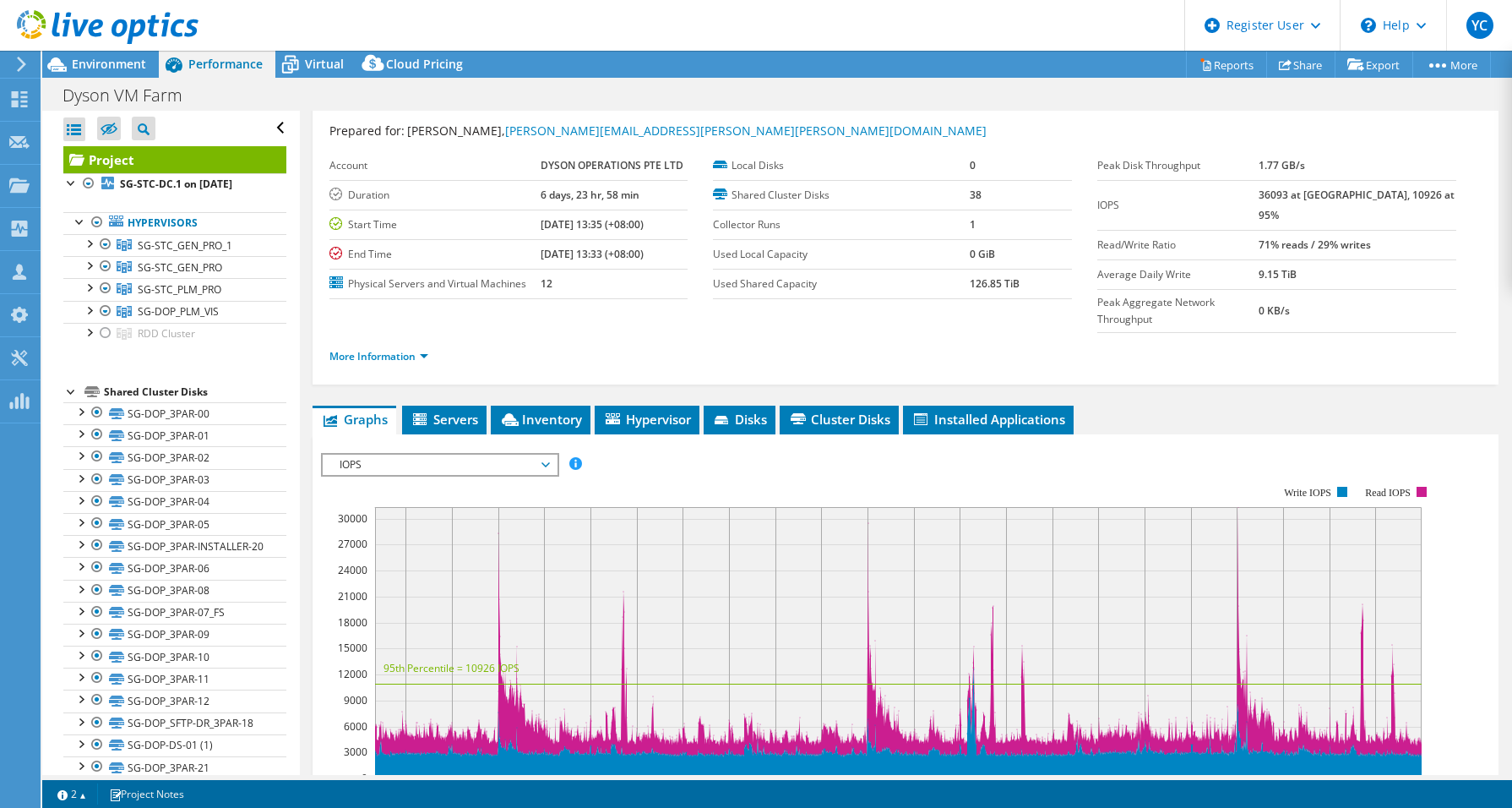
click at [500, 454] on span "IOPS" at bounding box center [439, 465] width 217 height 21
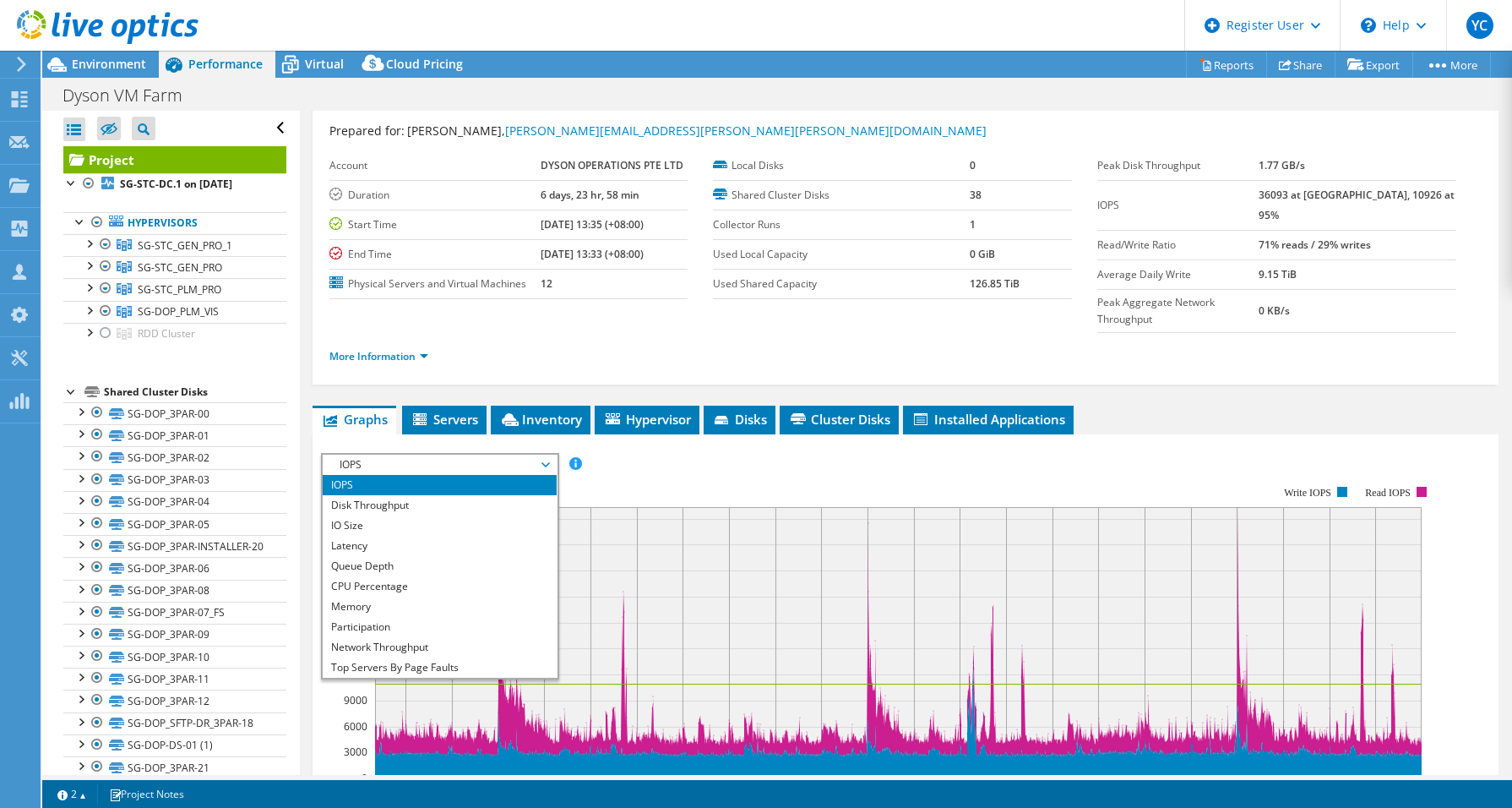
click at [500, 454] on span "IOPS" at bounding box center [439, 465] width 217 height 21
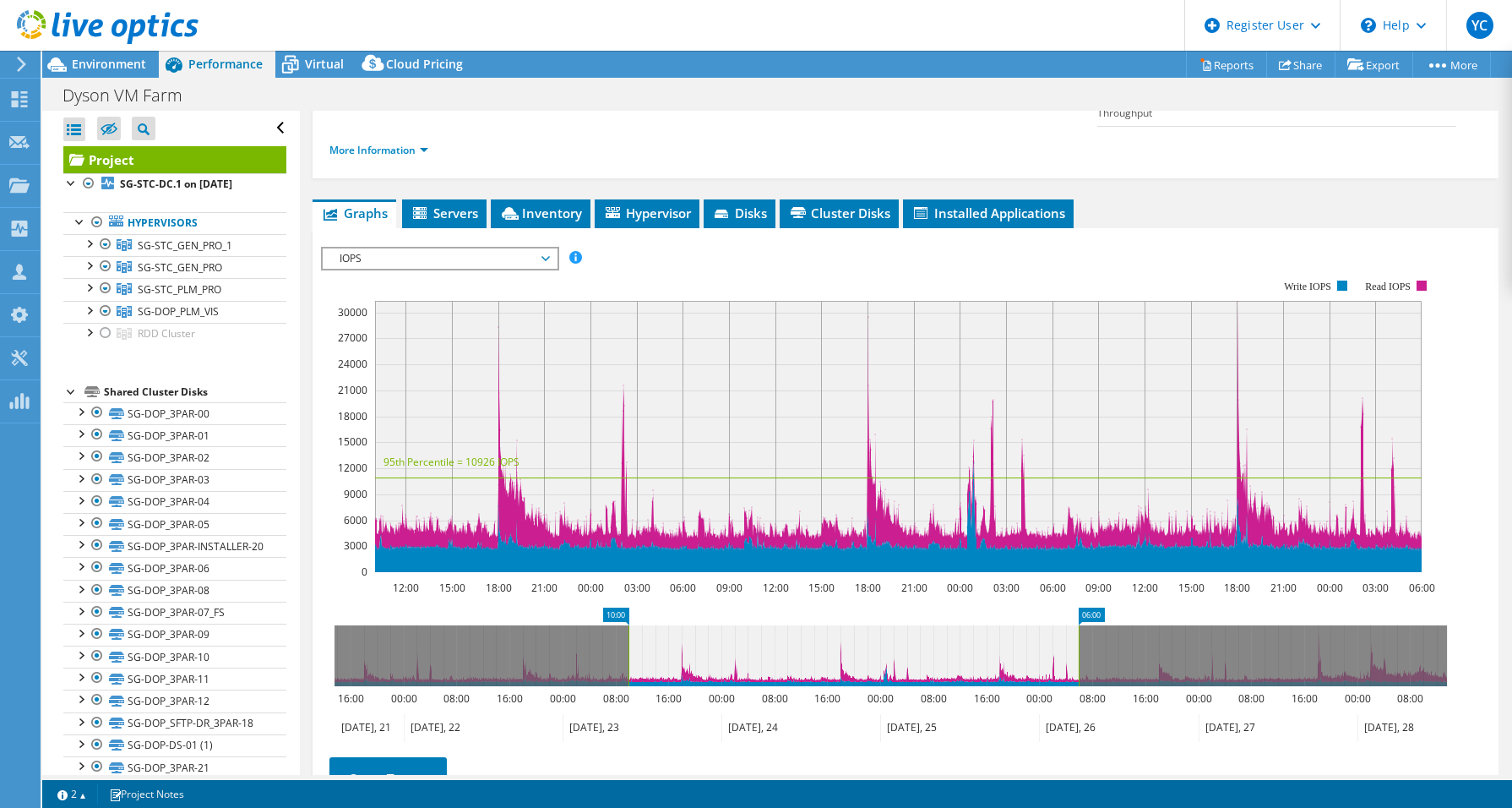
scroll to position [0, 0]
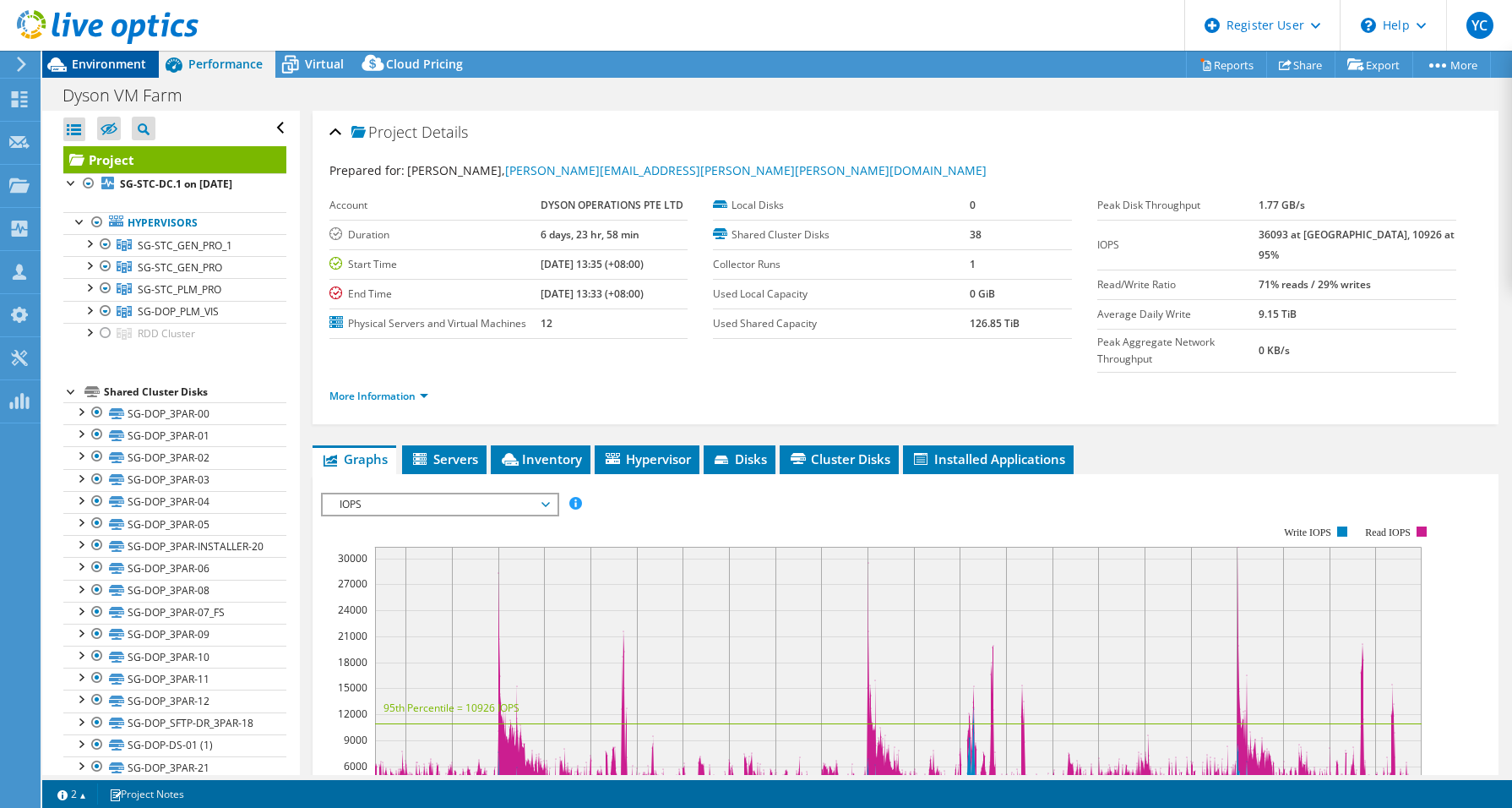
click at [131, 58] on span "Environment" at bounding box center [108, 63] width 74 height 16
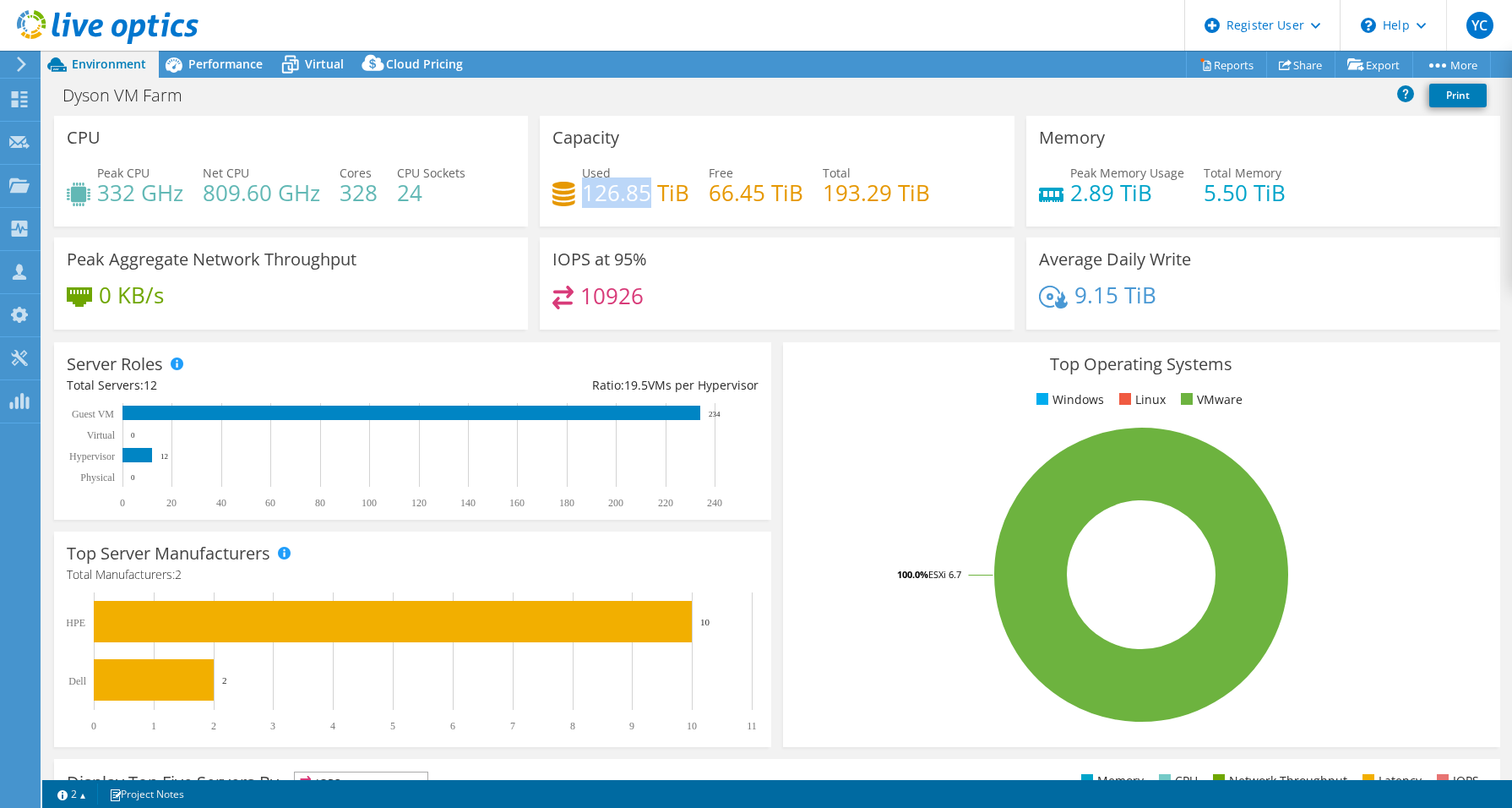
drag, startPoint x: 583, startPoint y: 197, endPoint x: 648, endPoint y: 201, distance: 65.1
click at [648, 201] on h4 "126.85 TiB" at bounding box center [636, 192] width 107 height 19
copy h4 "126.85"
click at [223, 56] on span "Performance" at bounding box center [225, 63] width 74 height 16
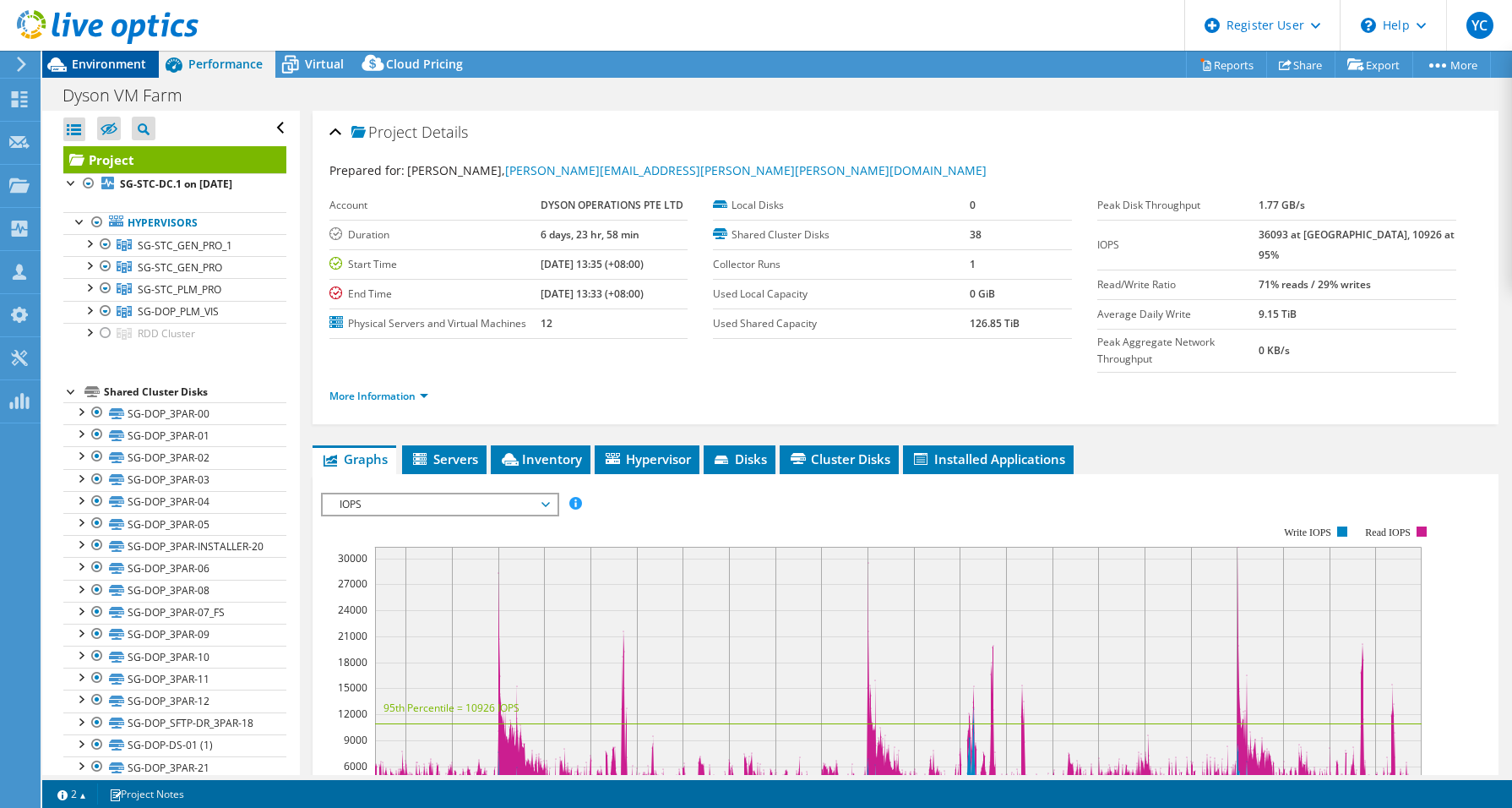
click at [146, 60] on div "Environment" at bounding box center [101, 64] width 117 height 27
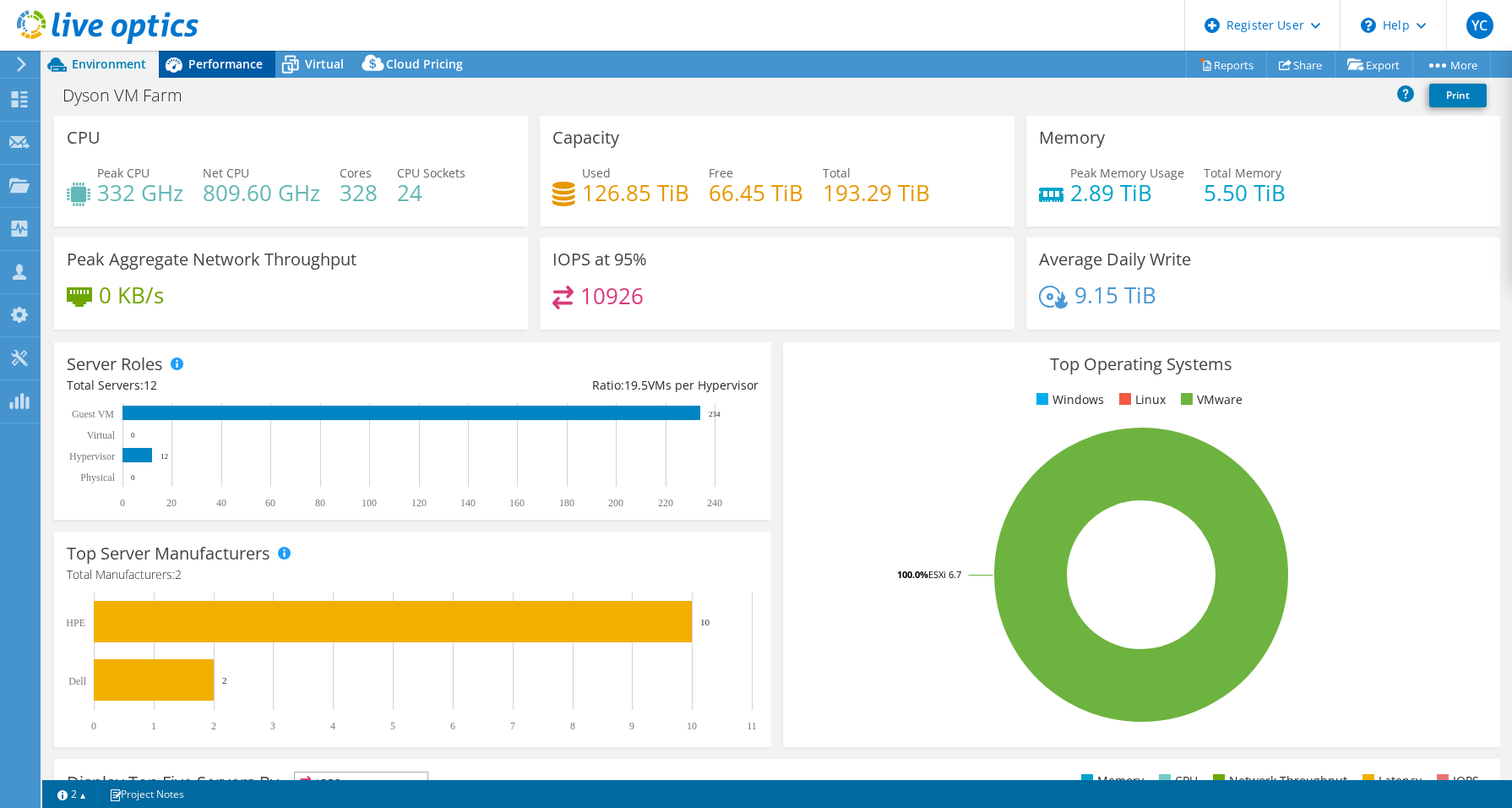
click at [176, 67] on icon at bounding box center [174, 65] width 17 height 15
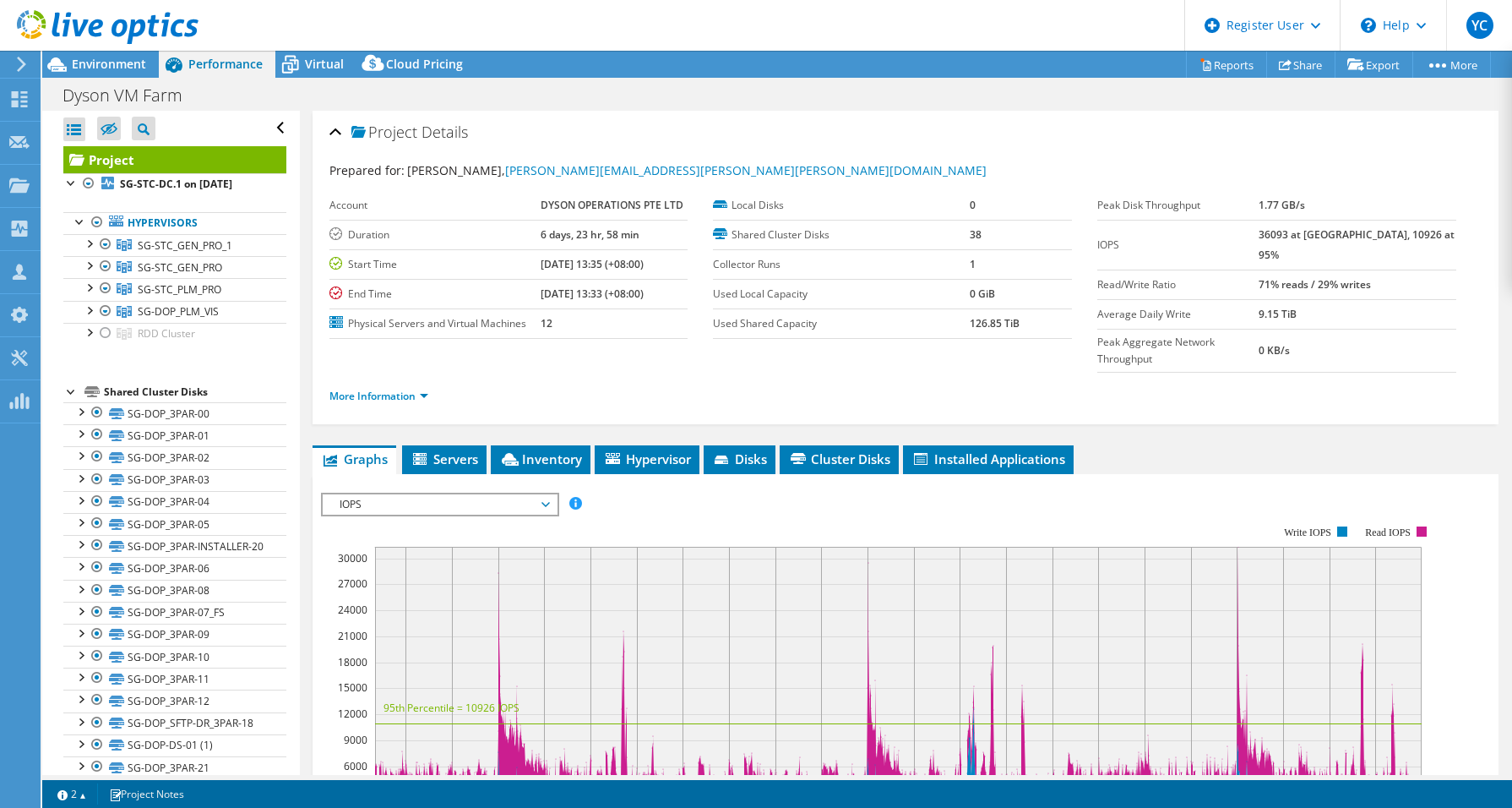
click at [1309, 232] on b "36093 at [GEOGRAPHIC_DATA], 10926 at 95%" at bounding box center [1356, 244] width 196 height 35
copy b "36093"
click at [1372, 233] on b "36093 at [GEOGRAPHIC_DATA], 10926 at 95%" at bounding box center [1356, 244] width 196 height 35
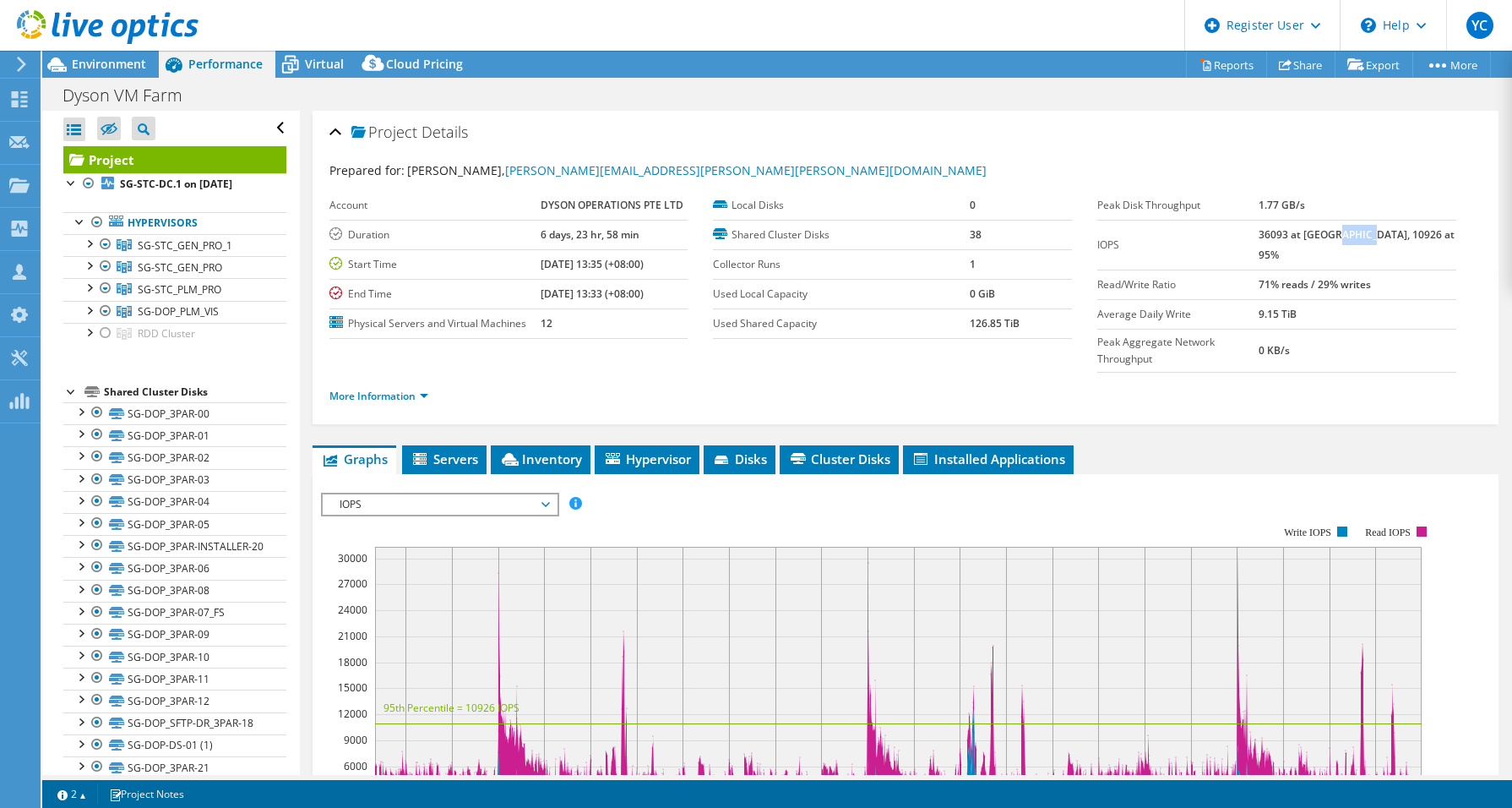
copy b "10926"
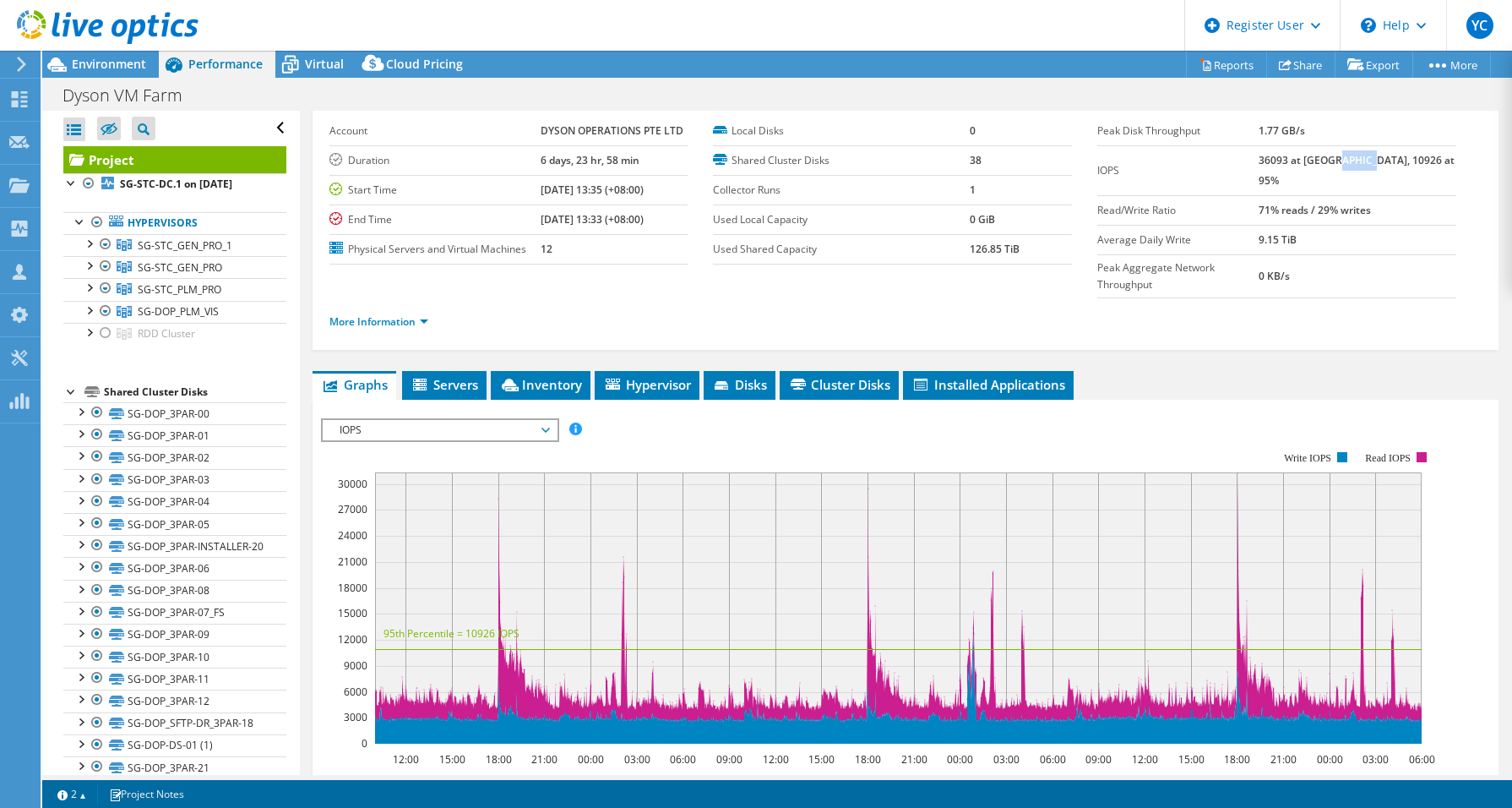
scroll to position [169, 0]
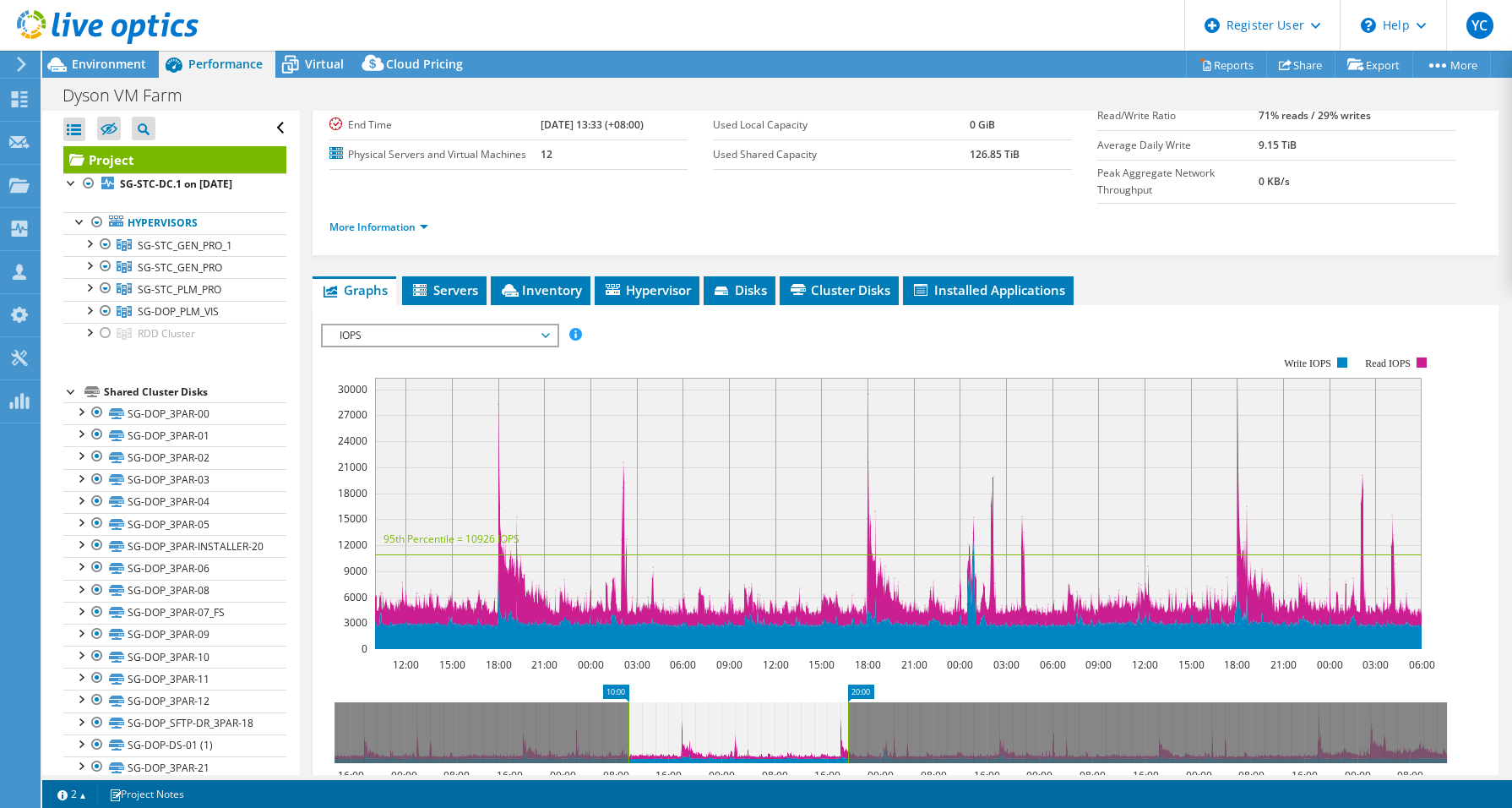
drag, startPoint x: 1067, startPoint y: 655, endPoint x: 857, endPoint y: 663, distance: 210.2
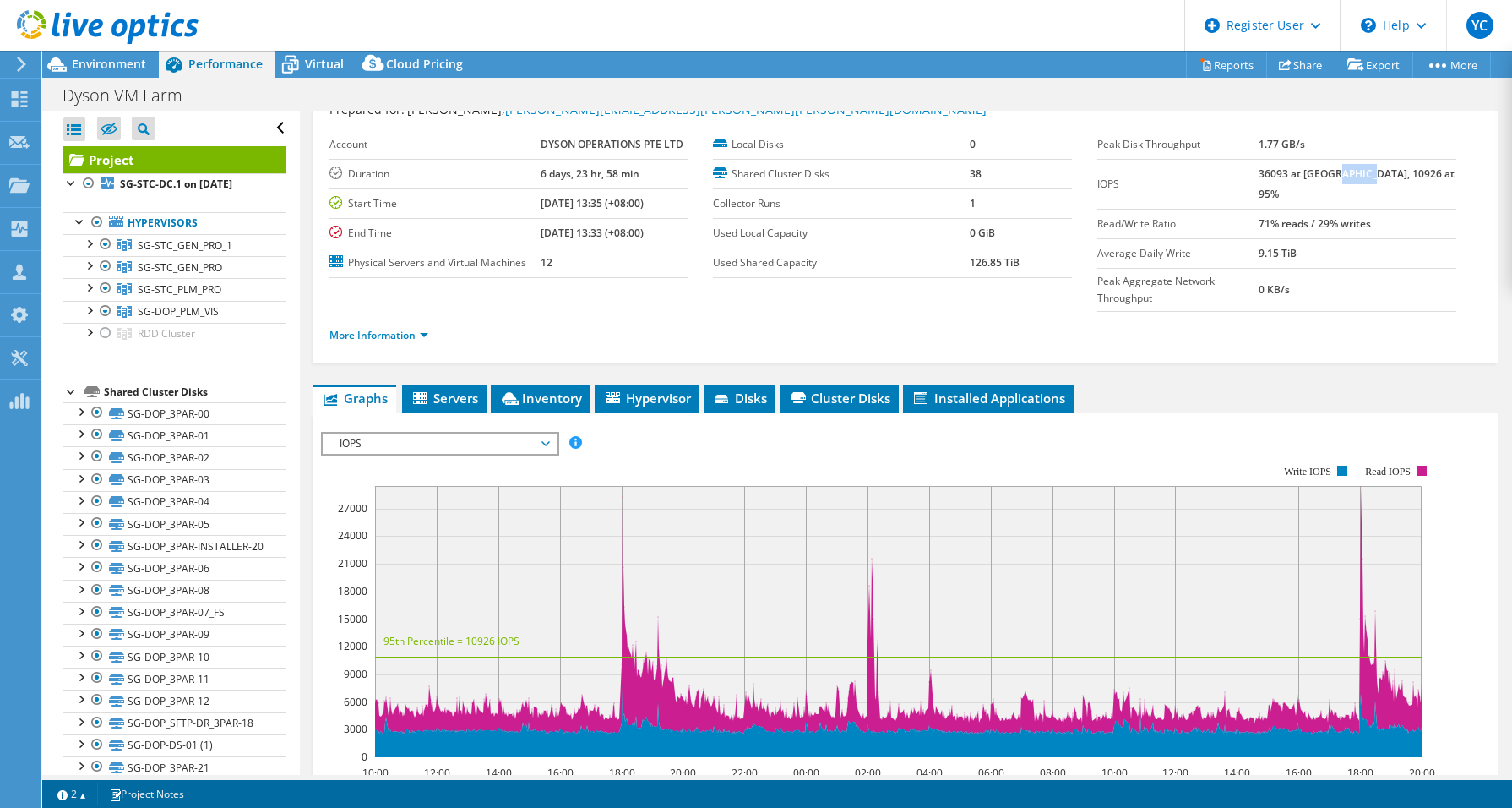
scroll to position [0, 0]
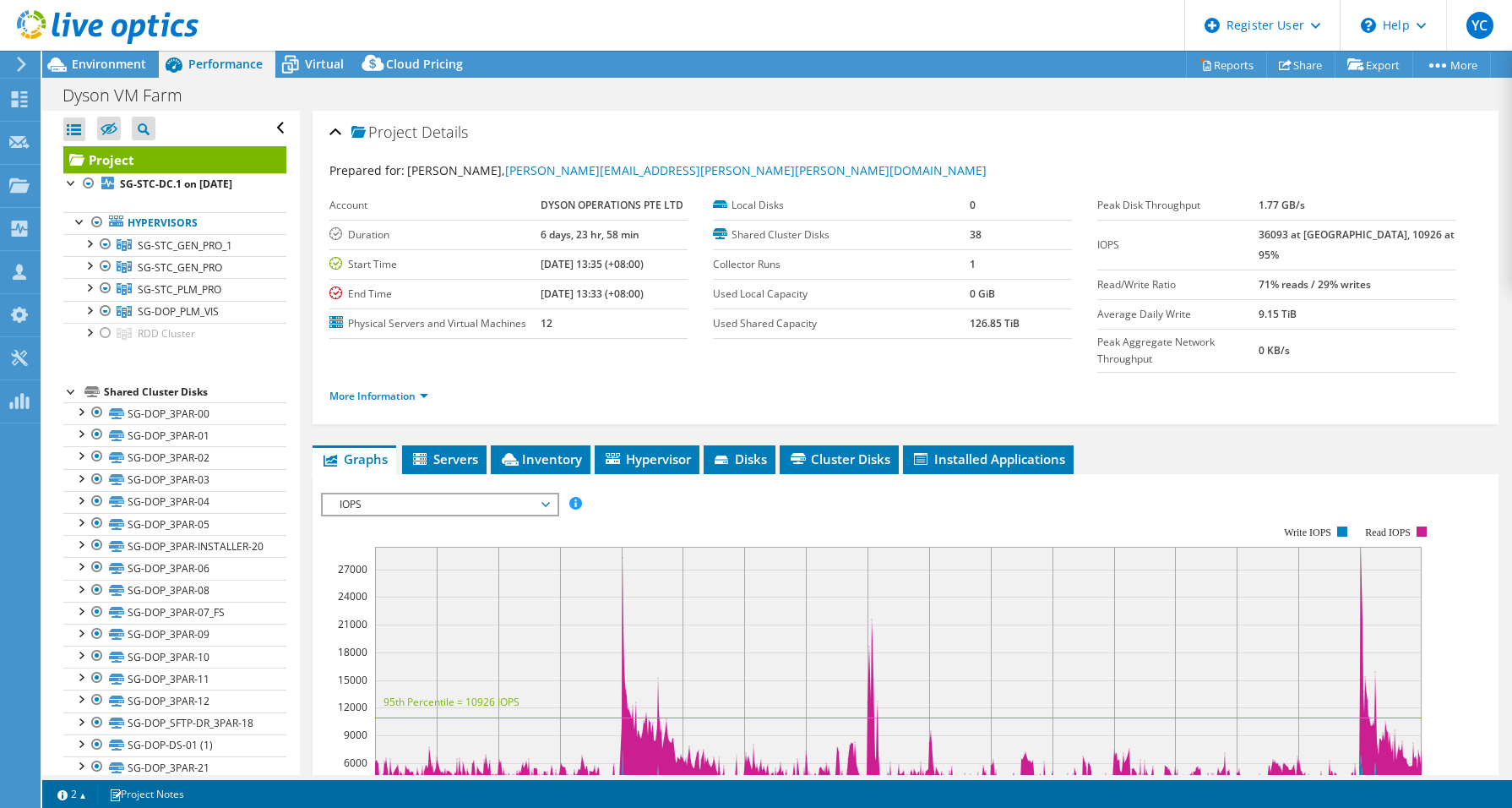
click at [1309, 229] on b "36093 at [GEOGRAPHIC_DATA], 10926 at 95%" at bounding box center [1356, 244] width 196 height 35
copy b "36093"
click at [108, 70] on span "Environment" at bounding box center [108, 63] width 74 height 16
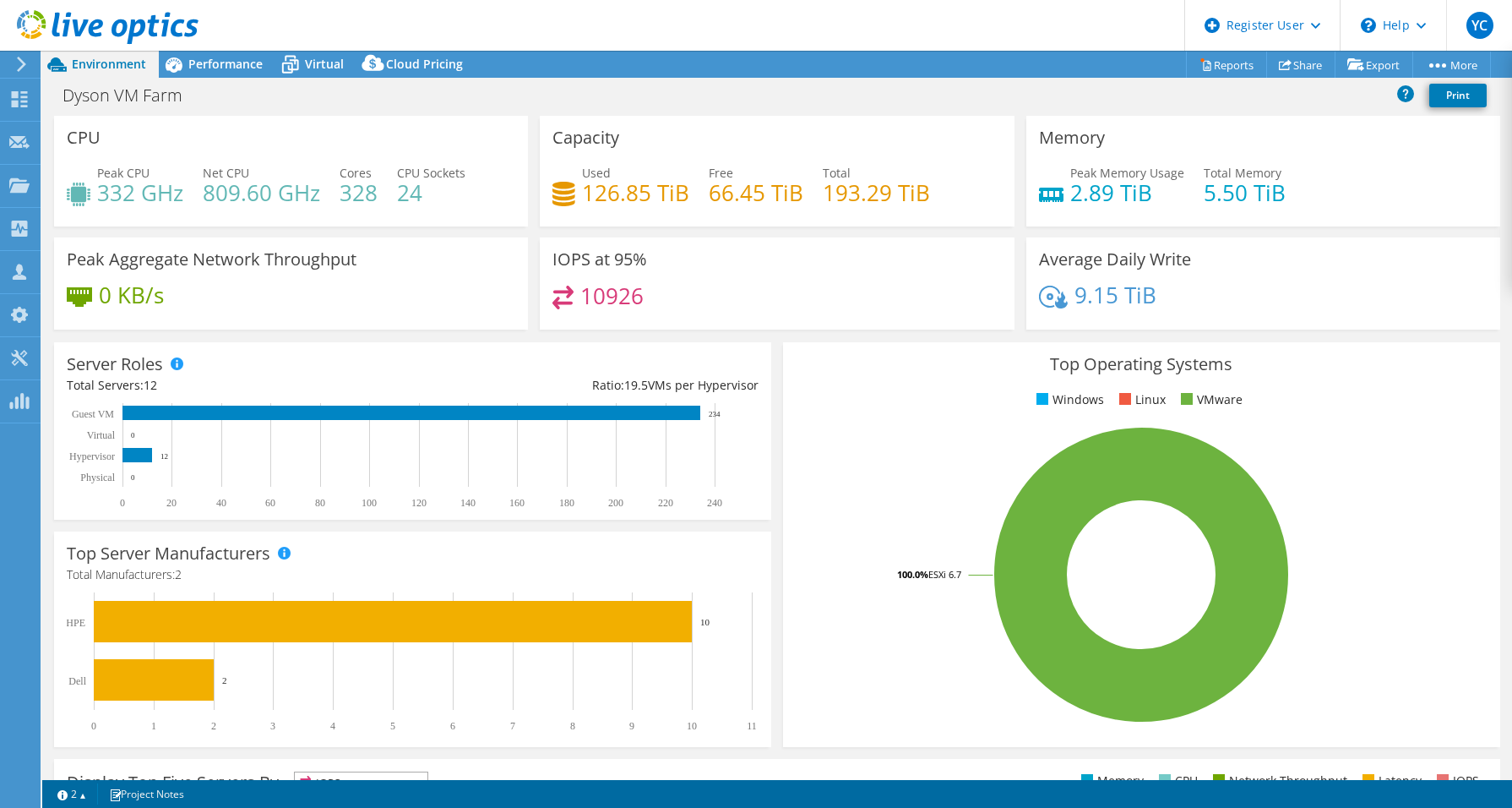
click at [677, 311] on div "10926" at bounding box center [777, 304] width 449 height 37
click at [583, 200] on h4 "126.85 TiB" at bounding box center [636, 192] width 107 height 19
copy h4 "126.85"
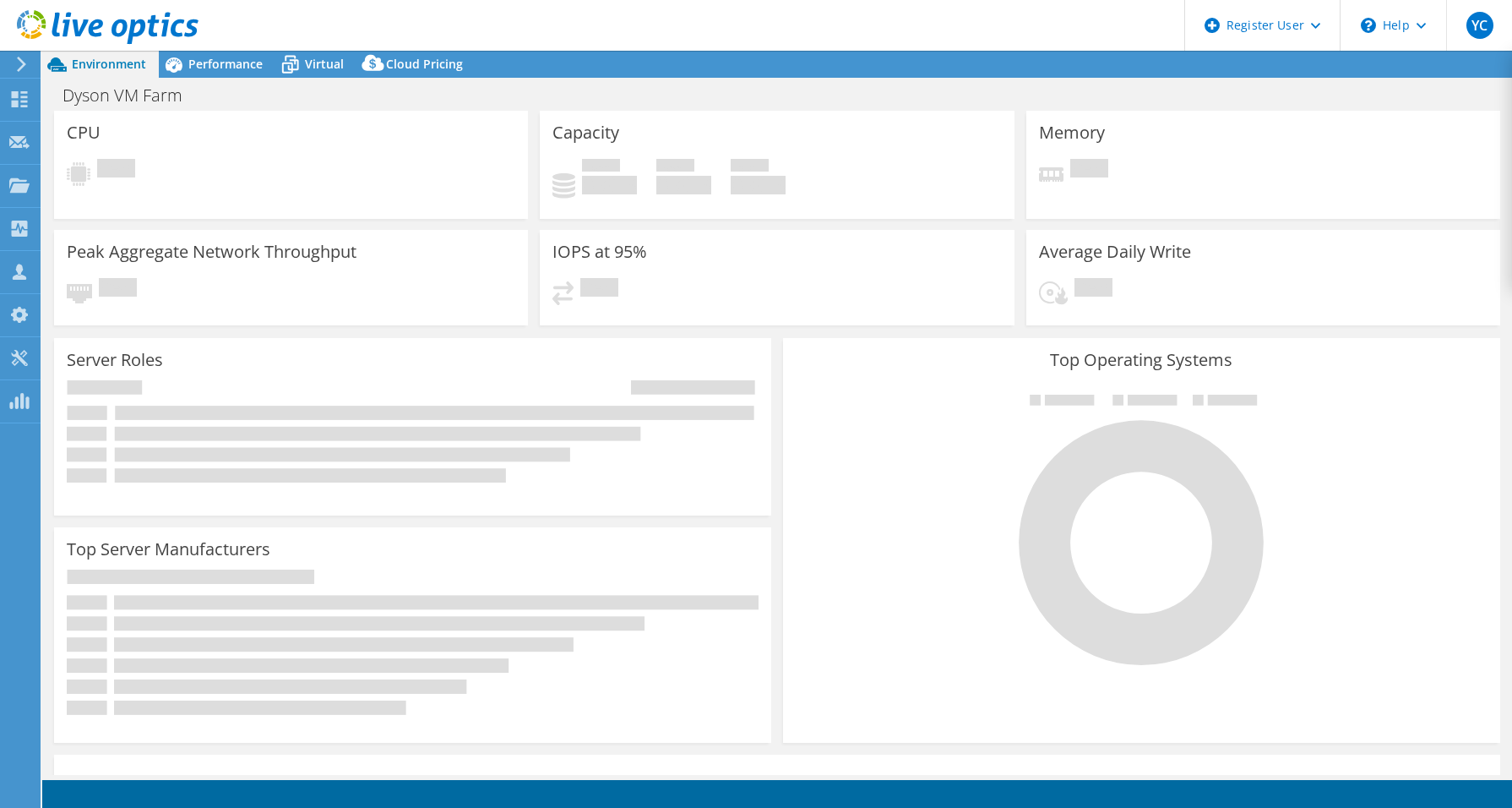
select select "USD"
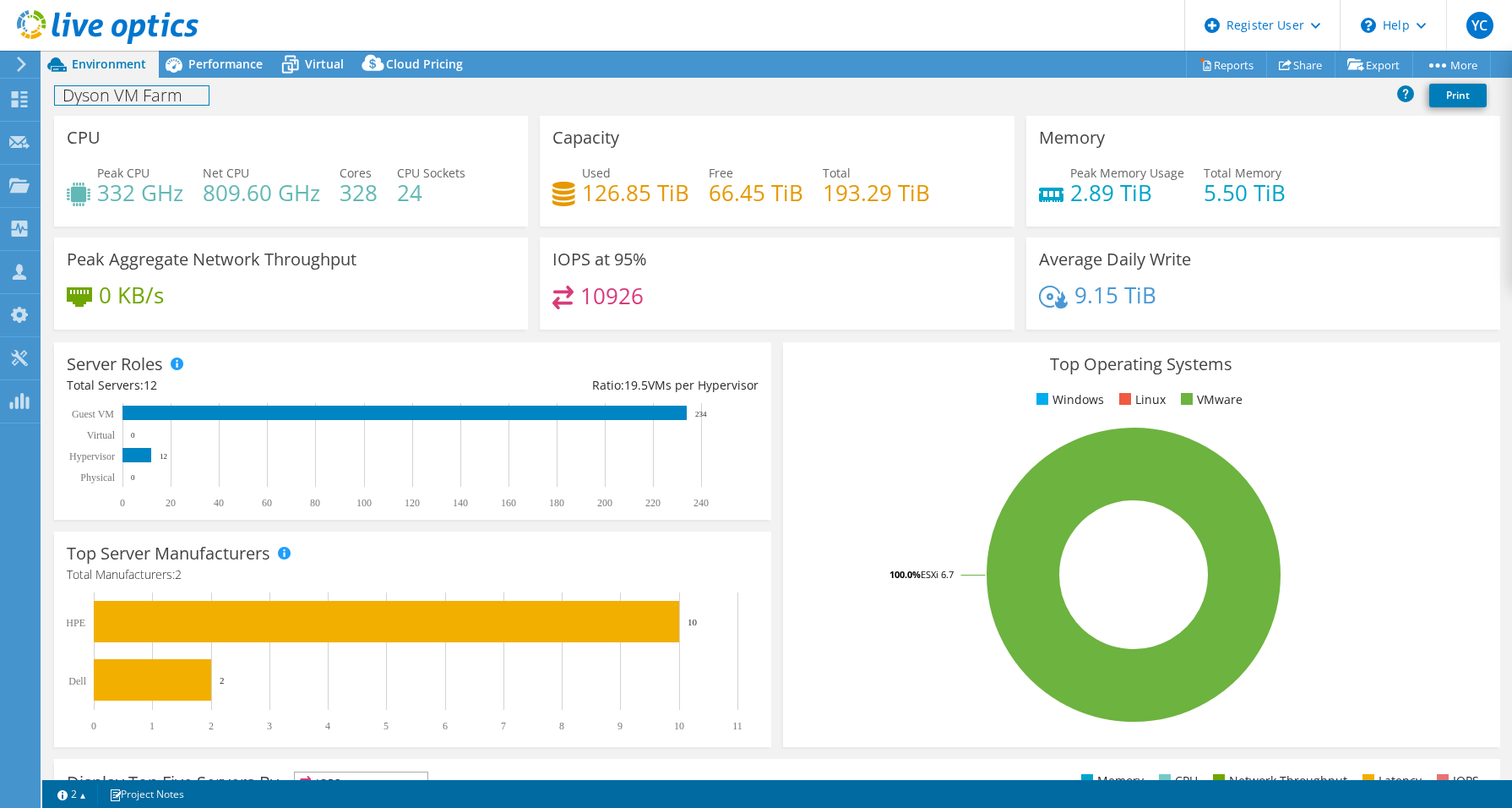
click at [108, 93] on h1 "Dyson VM Farm" at bounding box center [131, 95] width 154 height 19
copy h1 "Dyson VM Farm"
drag, startPoint x: 533, startPoint y: 293, endPoint x: 525, endPoint y: 288, distance: 9.4
click at [534, 293] on div "IOPS at 95% 10926" at bounding box center [776, 284] width 485 height 92
click at [176, 70] on icon at bounding box center [174, 65] width 17 height 15
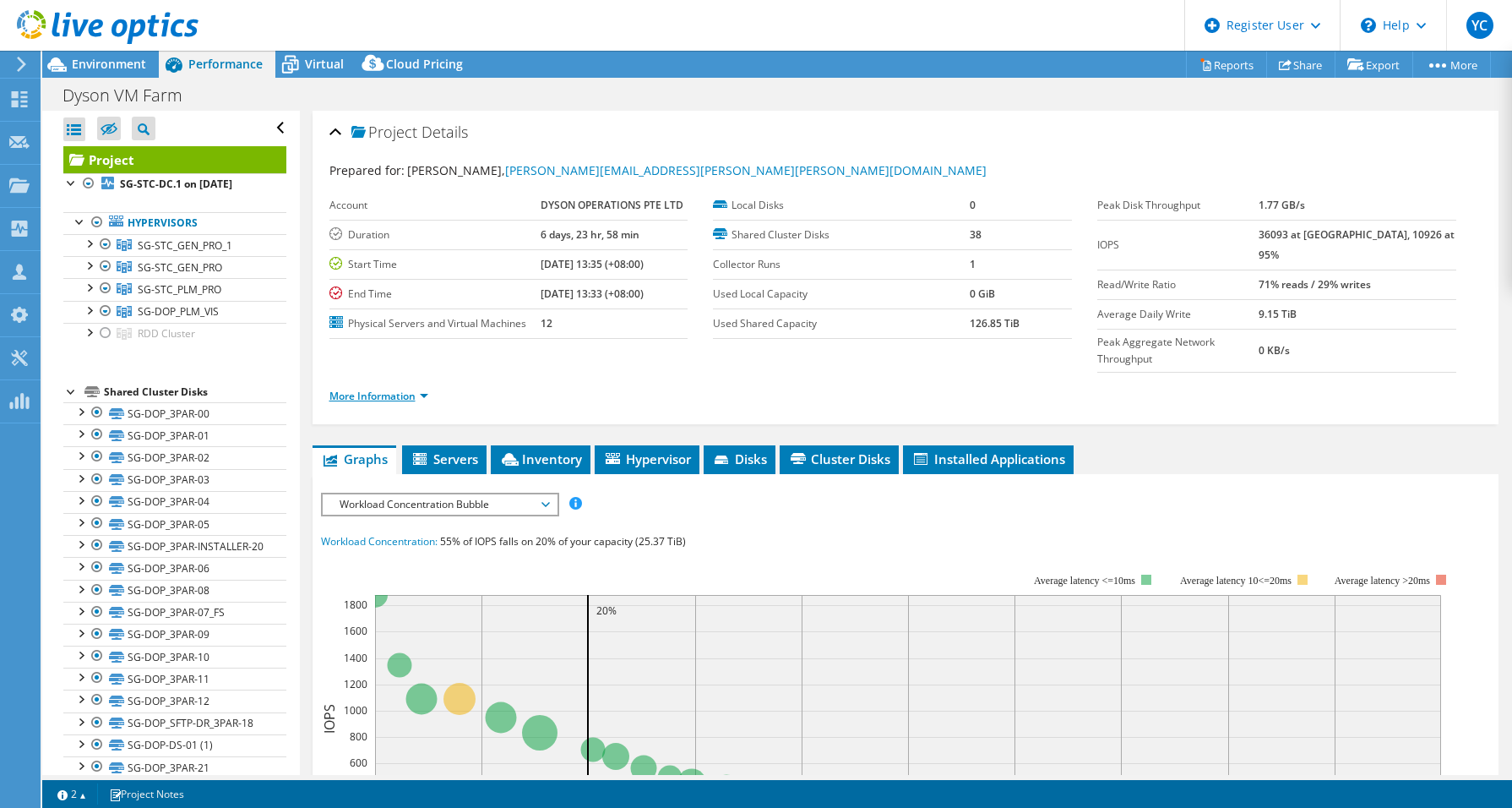
click at [389, 388] on link "More Information" at bounding box center [379, 395] width 99 height 14
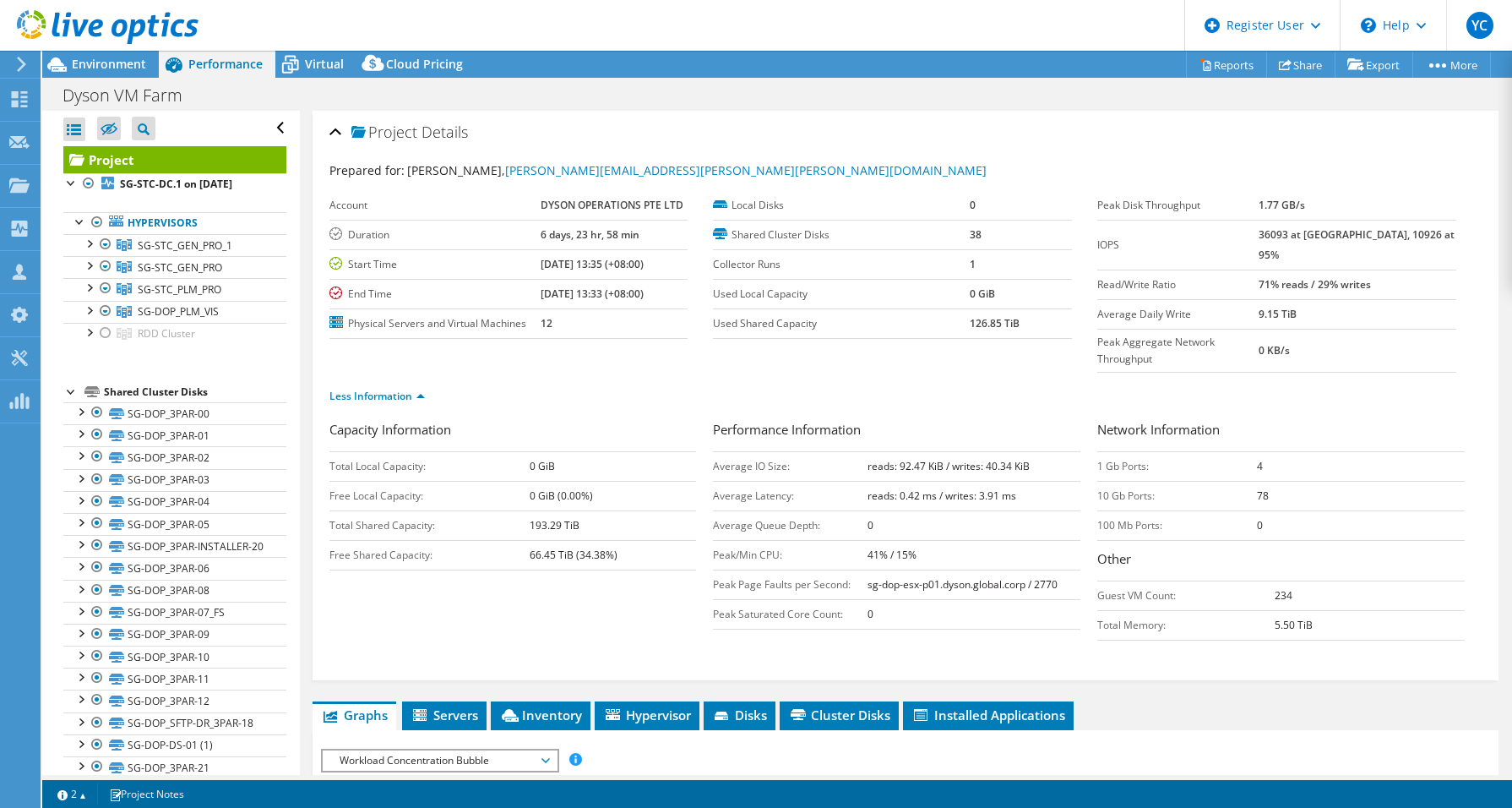
click at [1383, 237] on b "36093 at [GEOGRAPHIC_DATA], 10926 at 95%" at bounding box center [1356, 244] width 196 height 35
copy b "10926"
